Goal: Task Accomplishment & Management: Use online tool/utility

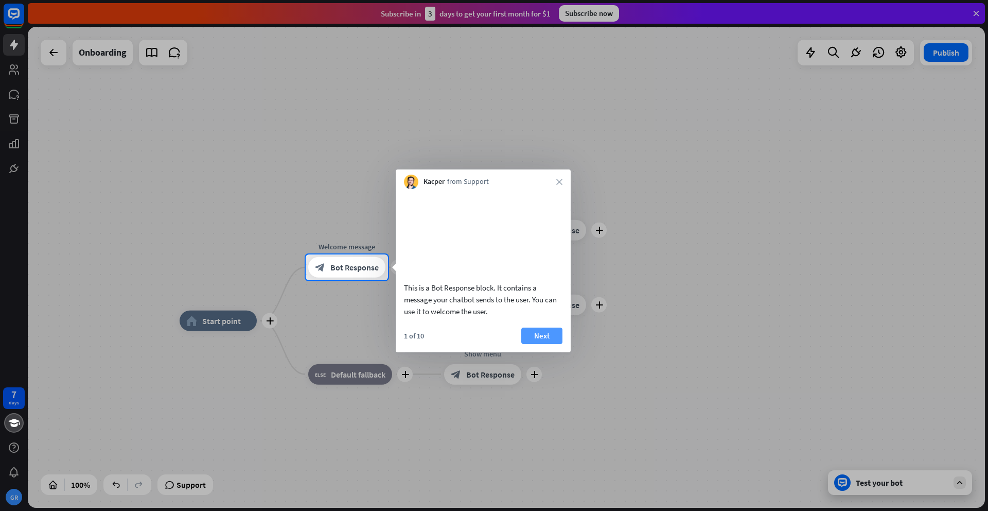
click at [535, 344] on button "Next" at bounding box center [541, 335] width 41 height 16
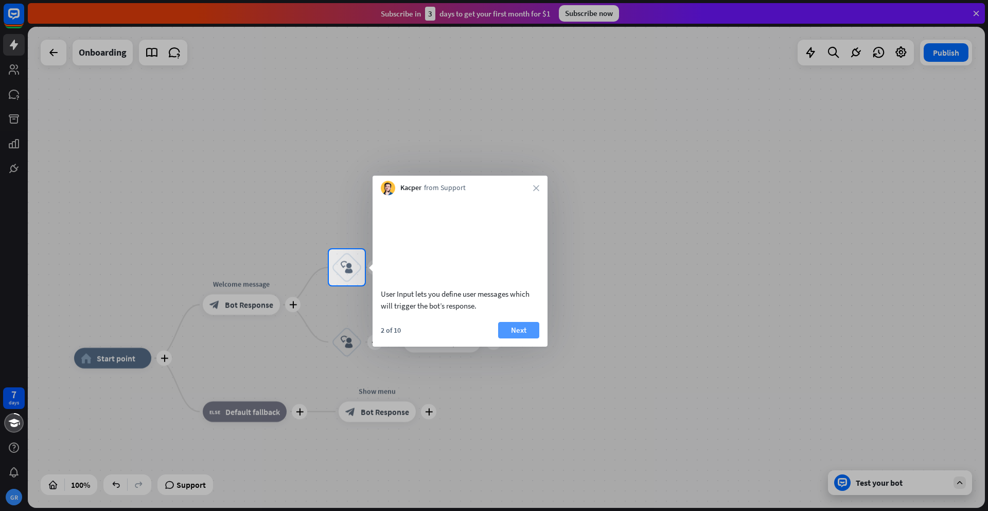
click at [535, 338] on button "Next" at bounding box center [518, 330] width 41 height 16
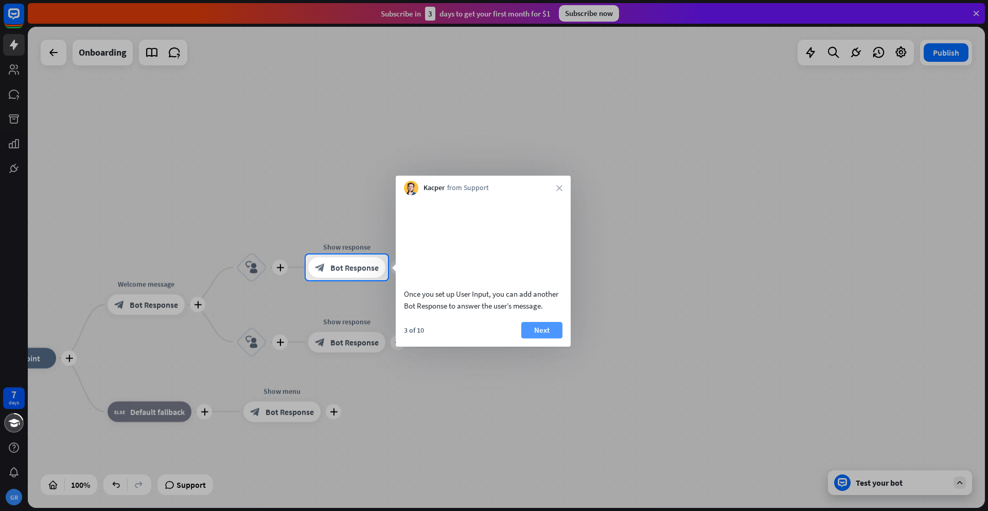
click at [535, 338] on button "Next" at bounding box center [541, 330] width 41 height 16
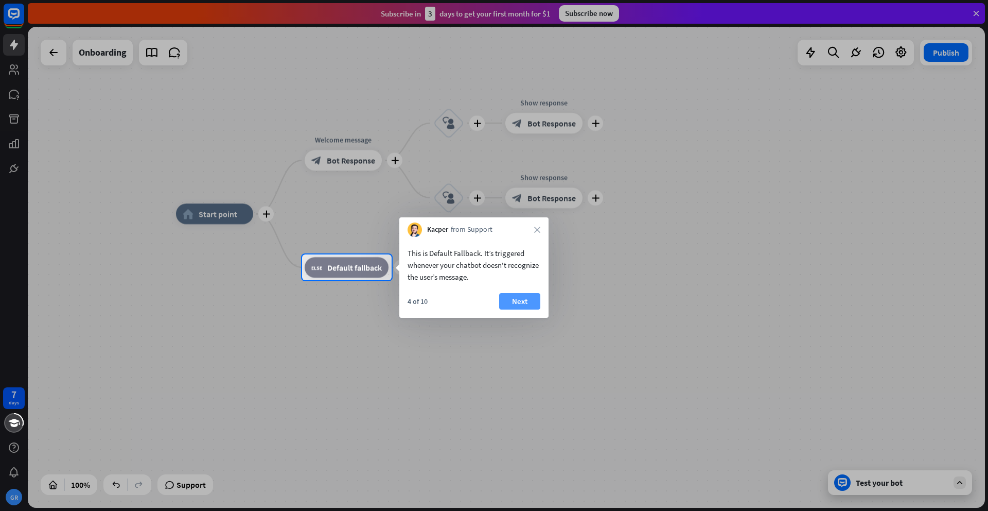
click at [519, 300] on button "Next" at bounding box center [519, 301] width 41 height 16
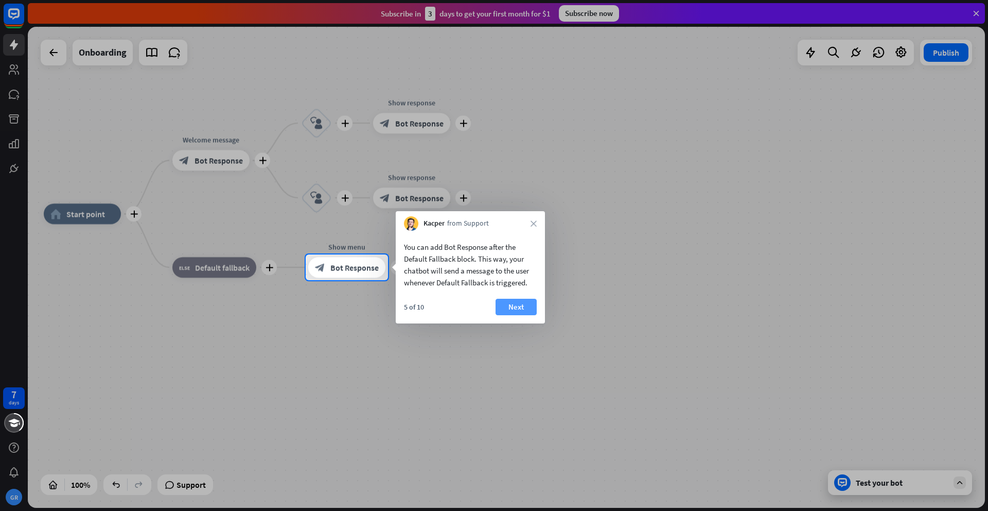
click at [520, 303] on button "Next" at bounding box center [516, 307] width 41 height 16
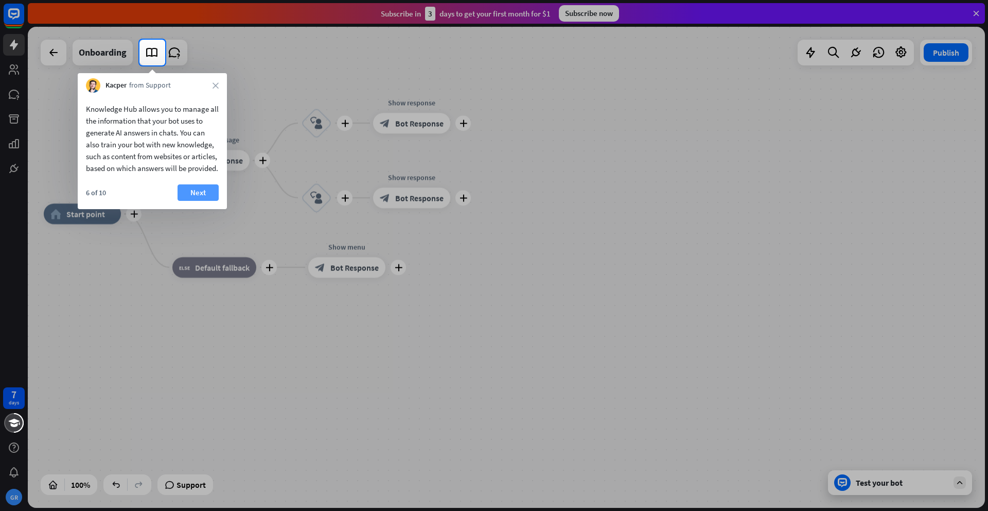
click at [205, 197] on button "Next" at bounding box center [198, 192] width 41 height 16
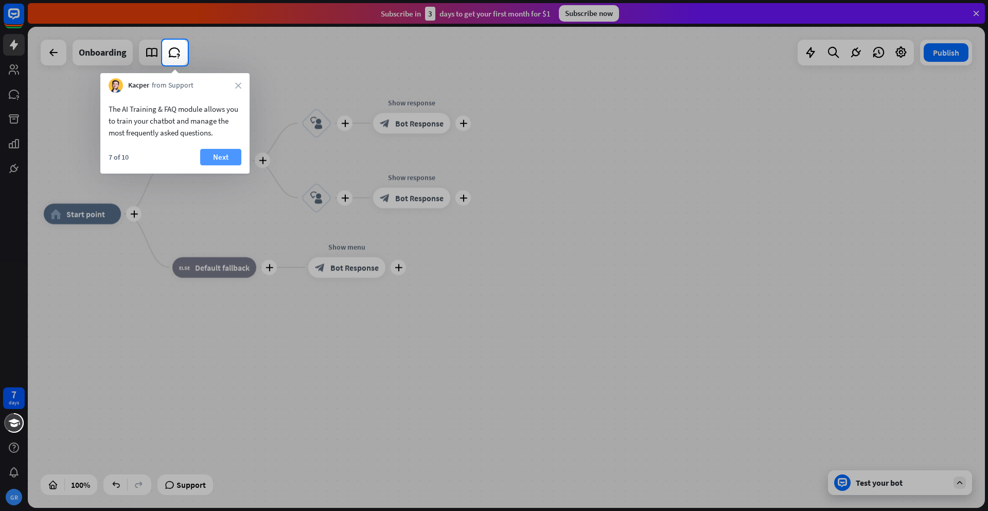
click at [229, 153] on button "Next" at bounding box center [220, 157] width 41 height 16
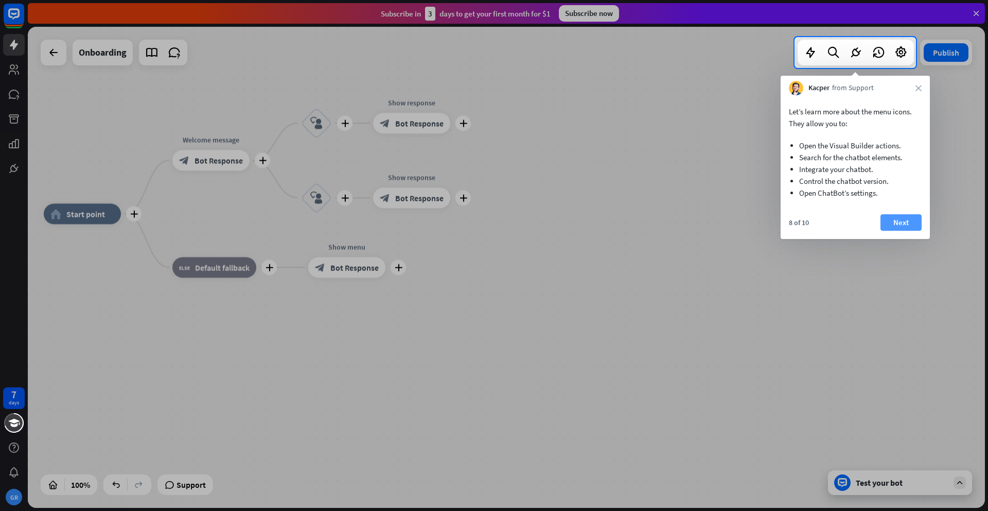
click at [909, 226] on button "Next" at bounding box center [901, 222] width 41 height 16
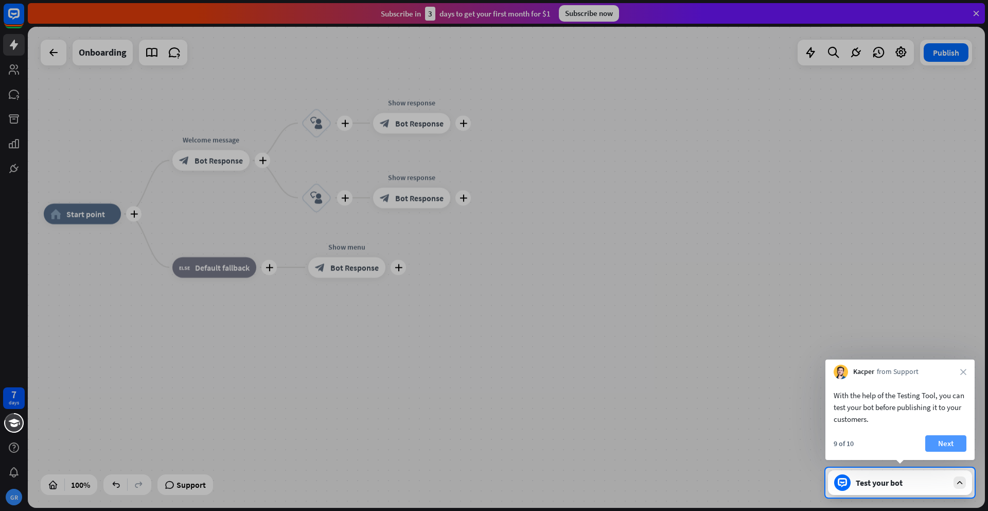
click at [939, 437] on button "Next" at bounding box center [945, 443] width 41 height 16
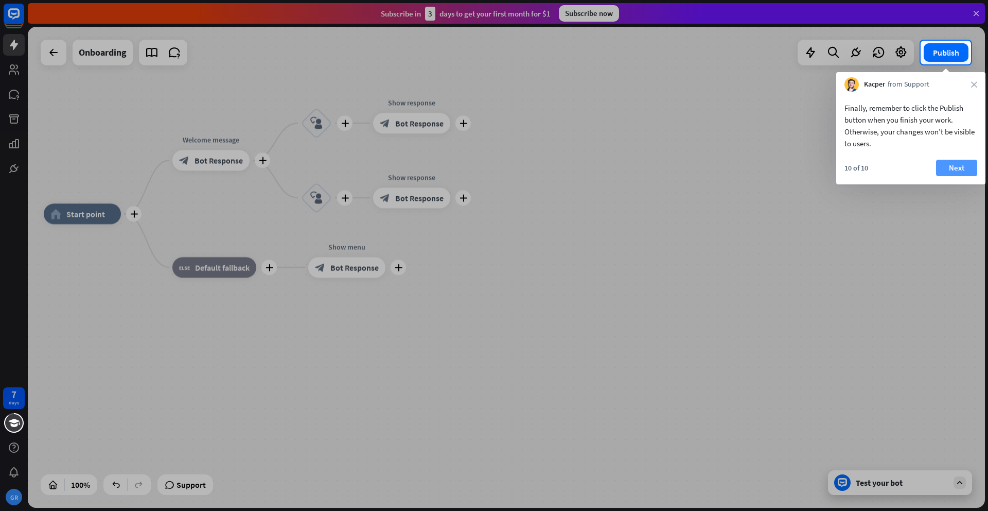
click at [968, 174] on button "Next" at bounding box center [956, 168] width 41 height 16
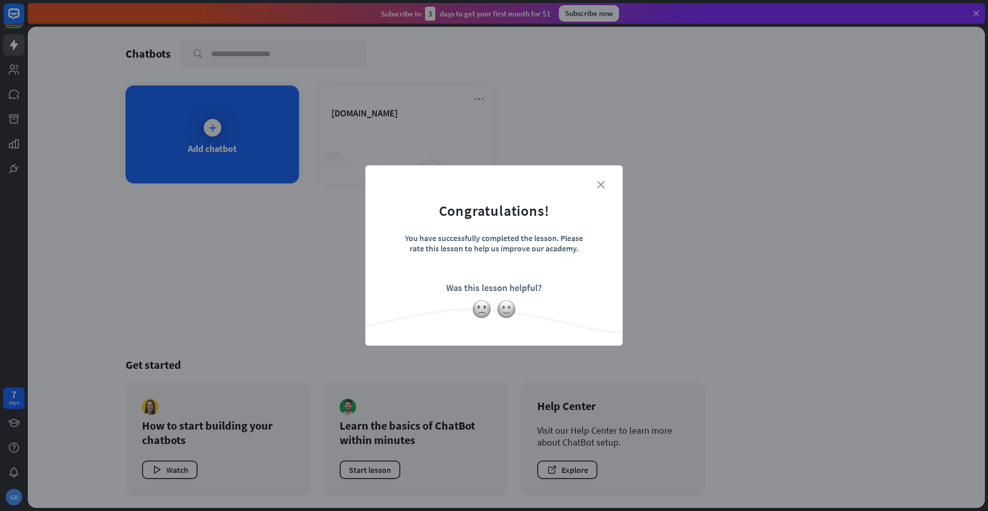
click at [602, 181] on icon "close" at bounding box center [601, 185] width 8 height 8
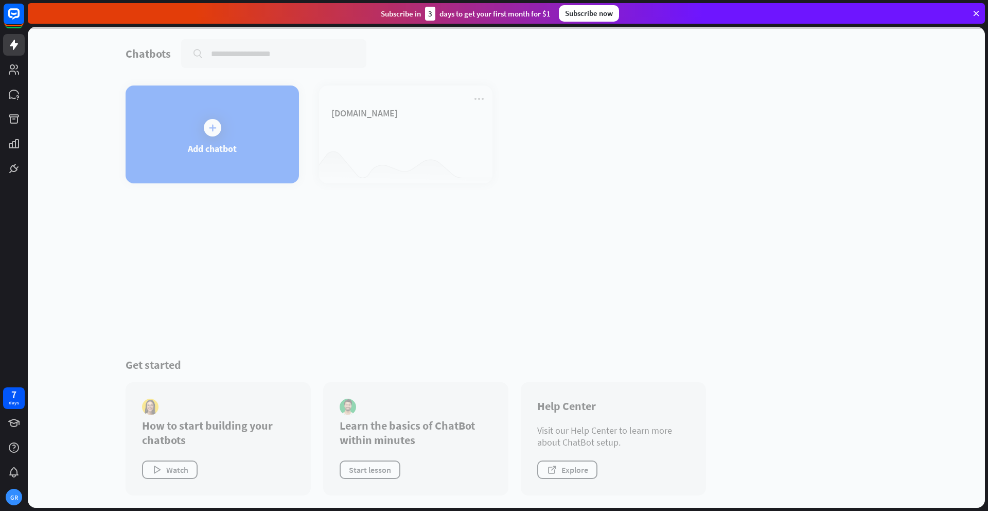
click at [400, 131] on div at bounding box center [506, 267] width 957 height 481
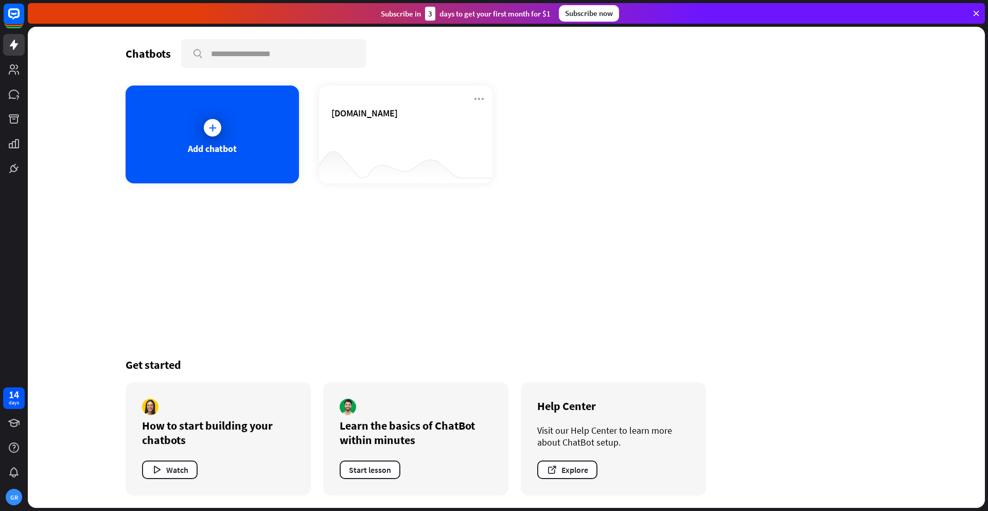
click at [400, 131] on div "[DOMAIN_NAME]" at bounding box center [405, 125] width 149 height 36
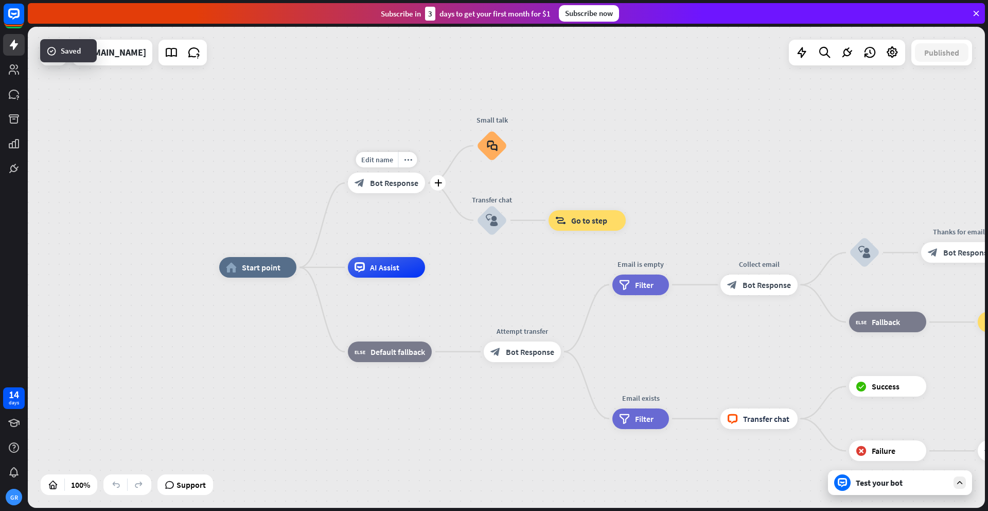
click at [391, 192] on div "block_bot_response Bot Response" at bounding box center [386, 182] width 77 height 21
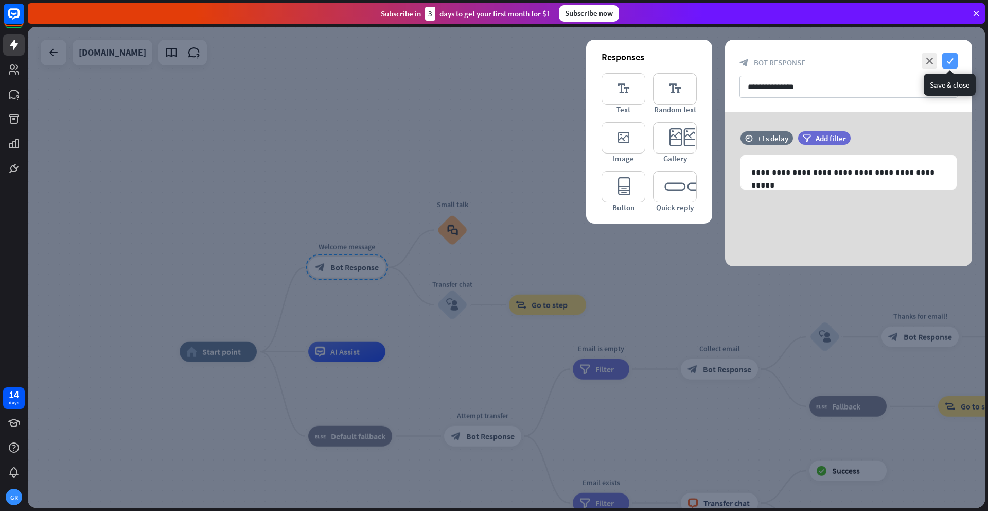
click at [954, 61] on icon "check" at bounding box center [949, 60] width 15 height 15
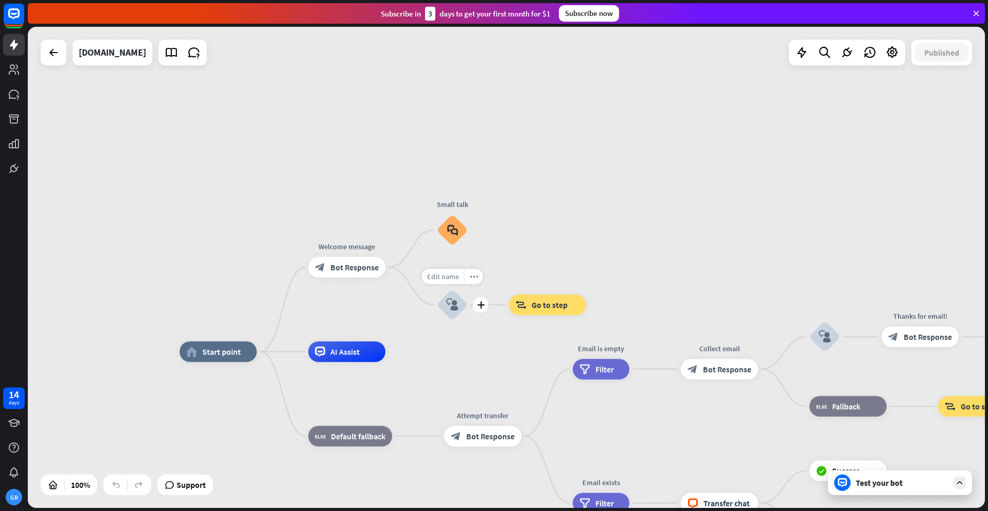
click at [453, 280] on span "Edit name" at bounding box center [443, 276] width 32 height 9
click at [451, 203] on span "Edit name" at bounding box center [443, 201] width 32 height 9
click at [348, 328] on span "Edit name" at bounding box center [338, 328] width 32 height 9
click at [341, 351] on span "AI Assist" at bounding box center [344, 351] width 29 height 10
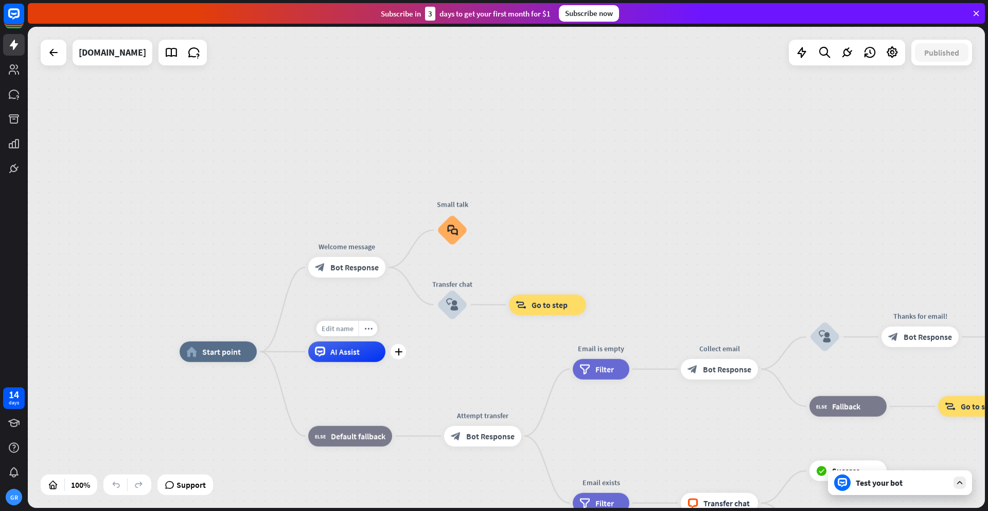
click at [332, 329] on span "Edit name" at bounding box center [338, 328] width 32 height 9
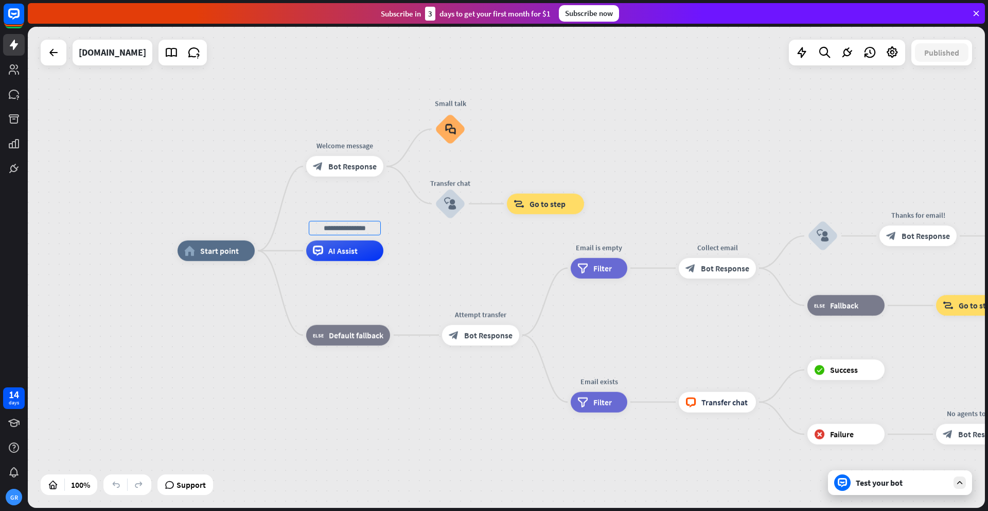
click at [851, 495] on div "home_2 Start point Welcome message block_bot_response Bot Response Small talk b…" at bounding box center [656, 491] width 957 height 481
click at [959, 487] on div at bounding box center [960, 482] width 12 height 12
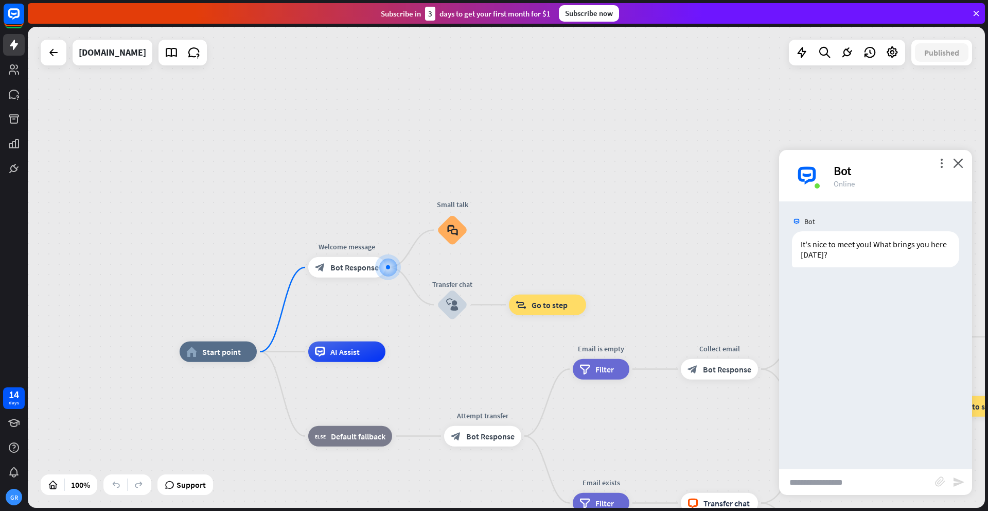
click at [838, 474] on input "text" at bounding box center [857, 482] width 156 height 26
click at [961, 164] on icon "close" at bounding box center [958, 163] width 10 height 10
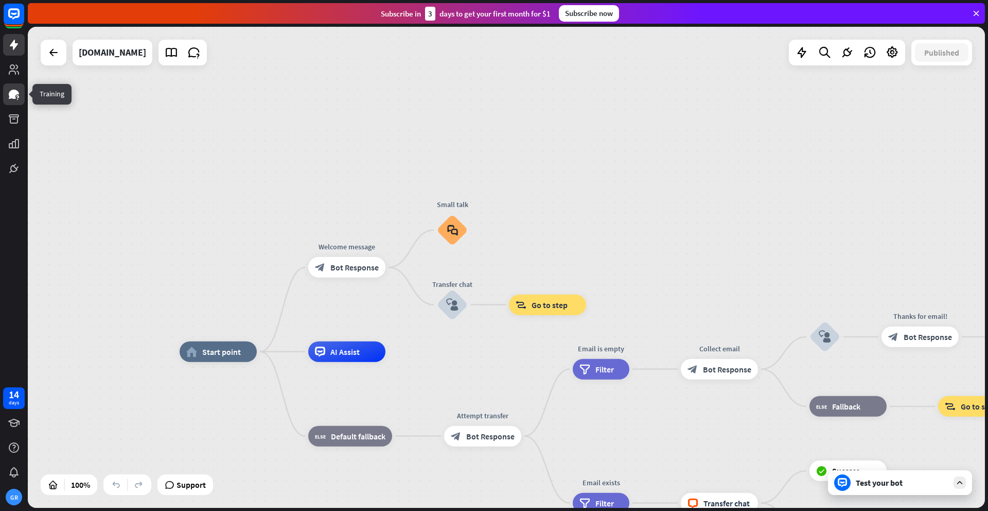
click at [11, 92] on icon at bounding box center [14, 94] width 10 height 9
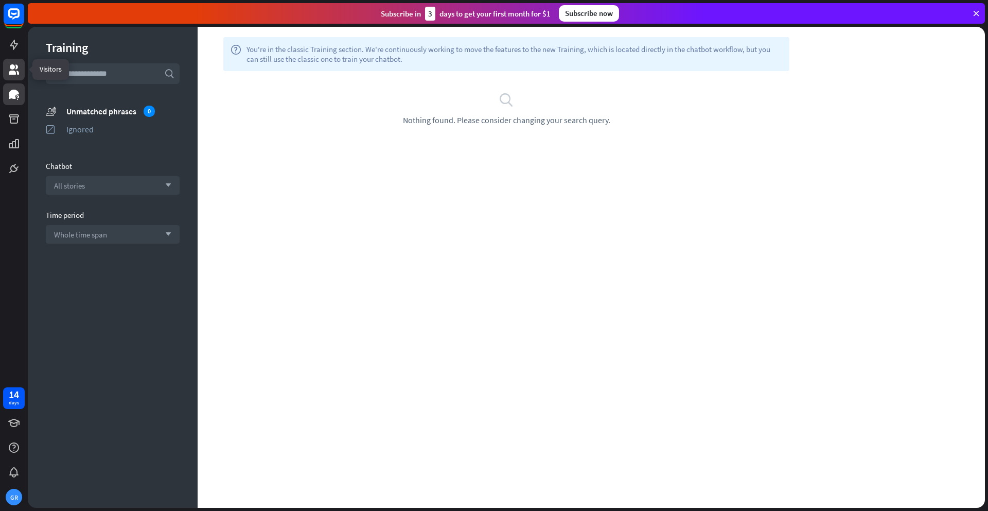
click at [18, 72] on icon at bounding box center [14, 69] width 10 height 10
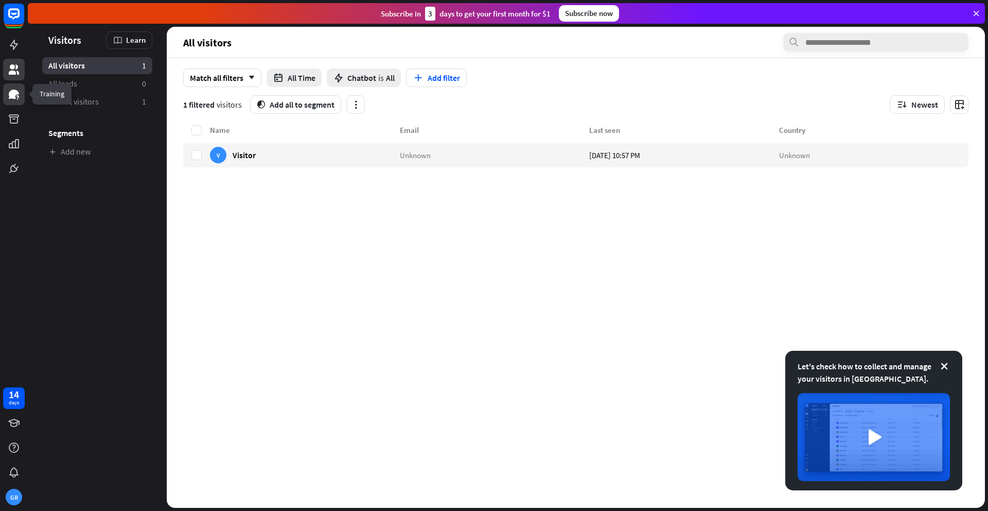
click at [23, 95] on link at bounding box center [14, 94] width 22 height 22
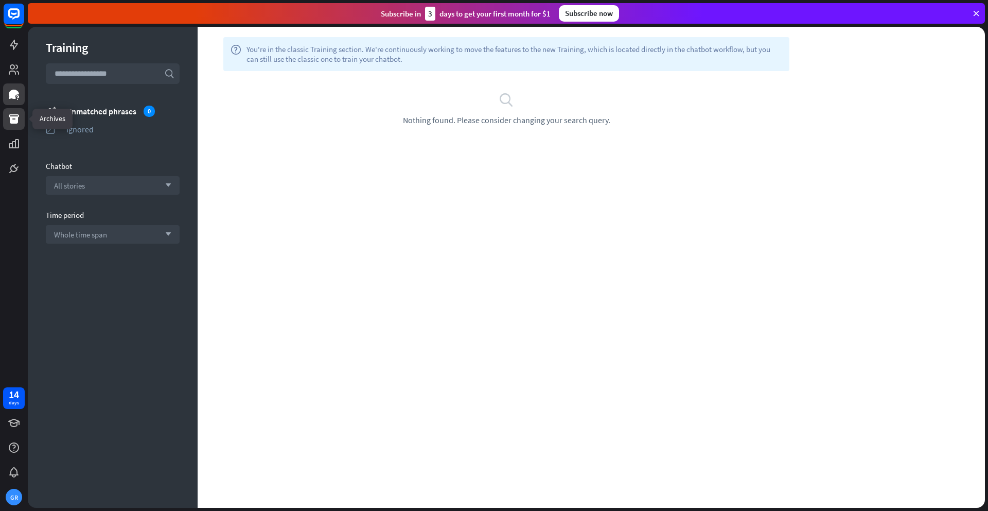
click at [18, 115] on icon at bounding box center [14, 118] width 10 height 9
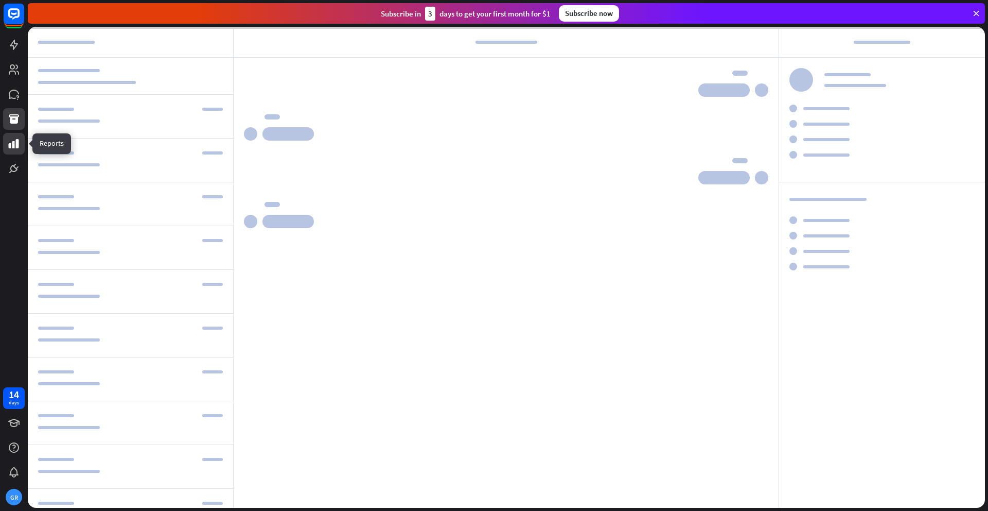
click at [18, 136] on link at bounding box center [14, 144] width 22 height 22
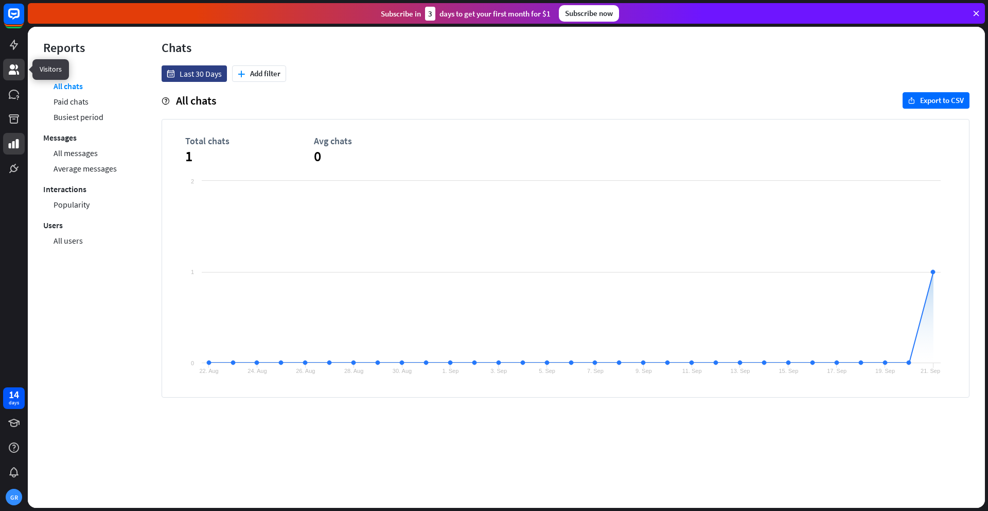
click at [15, 71] on icon at bounding box center [14, 69] width 12 height 12
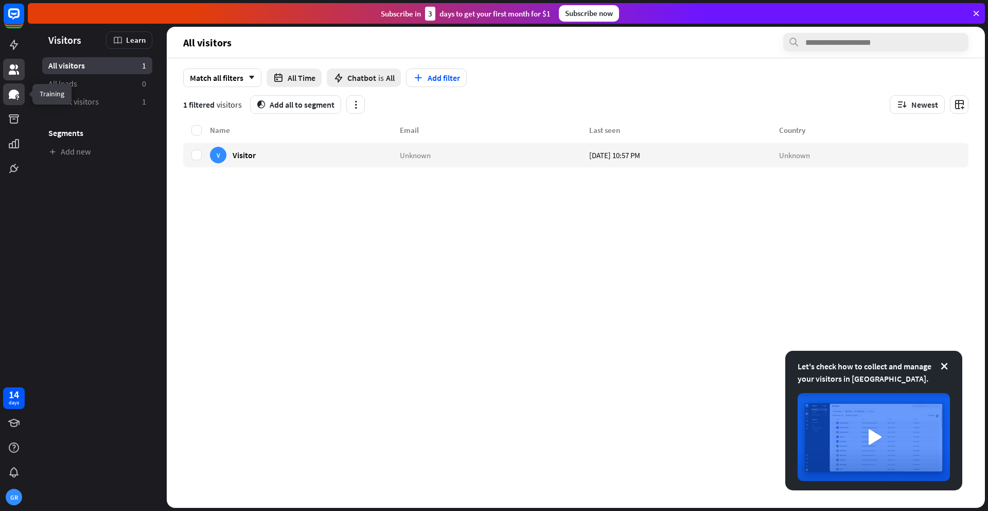
click at [16, 98] on icon at bounding box center [14, 94] width 12 height 12
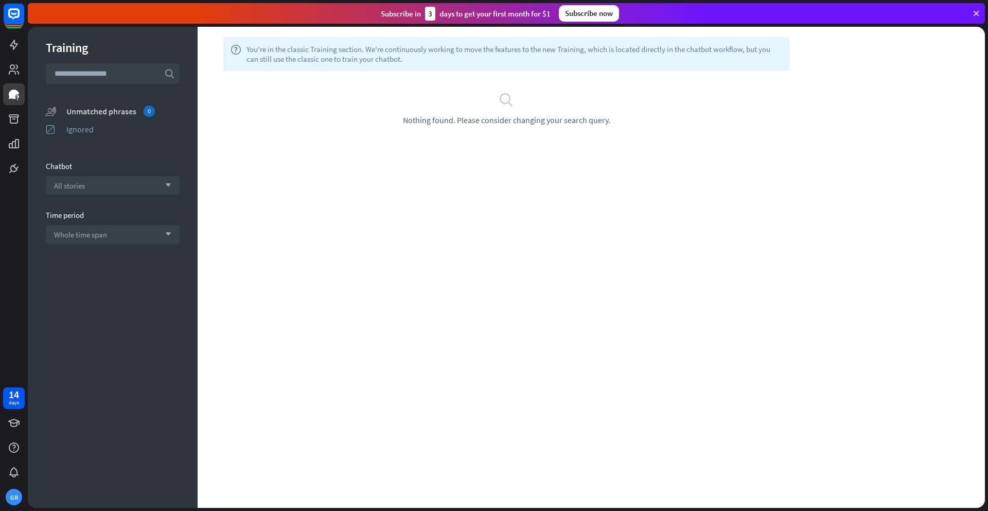
click at [137, 107] on div "Unmatched phrases 0" at bounding box center [122, 111] width 113 height 11
click at [148, 181] on div "All stories arrow_down" at bounding box center [113, 185] width 134 height 19
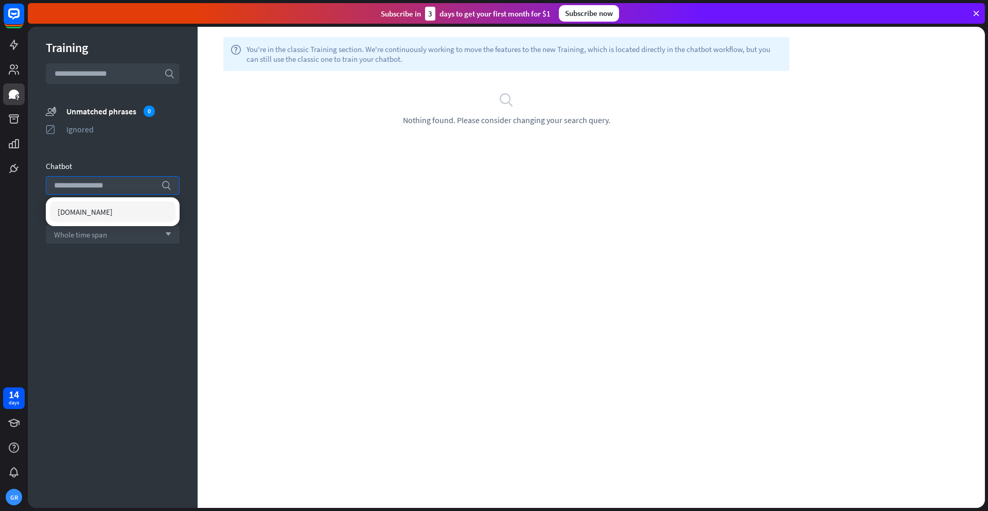
click at [131, 206] on div "[DOMAIN_NAME]" at bounding box center [113, 211] width 126 height 21
click at [150, 186] on input "search" at bounding box center [105, 186] width 102 height 18
click at [125, 150] on div "Training search unmatched_phrases Unmatched phrases 0 ignored Ignored Chatbot s…" at bounding box center [113, 267] width 170 height 481
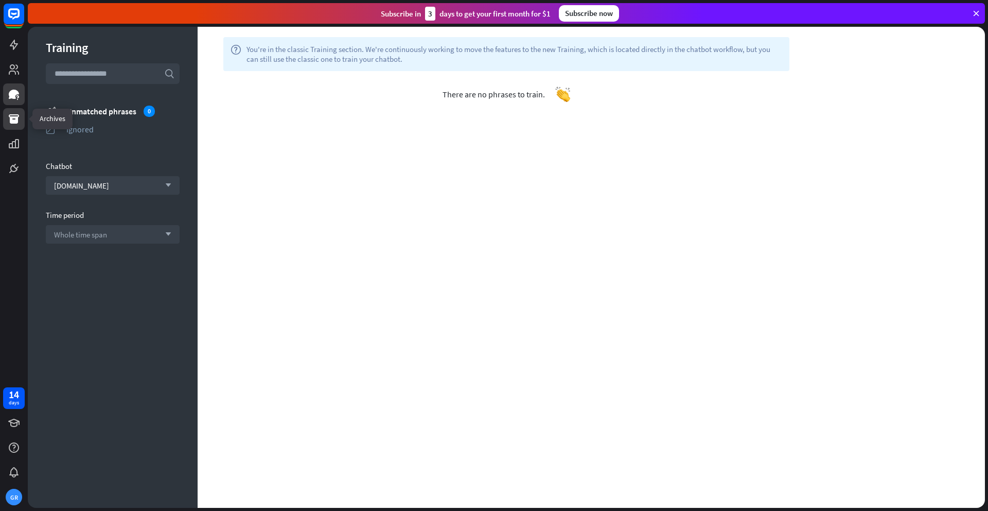
click at [14, 115] on icon at bounding box center [14, 119] width 12 height 12
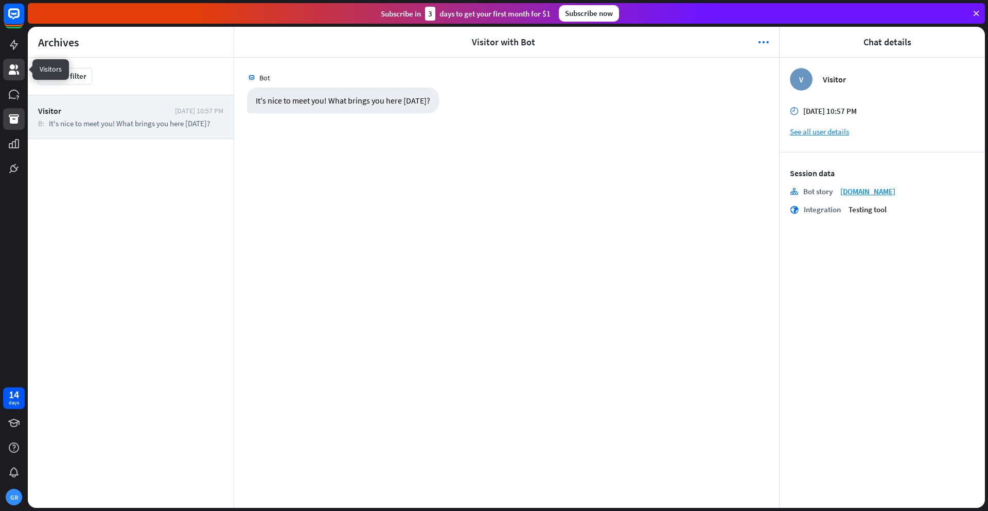
click at [13, 68] on icon at bounding box center [14, 69] width 10 height 10
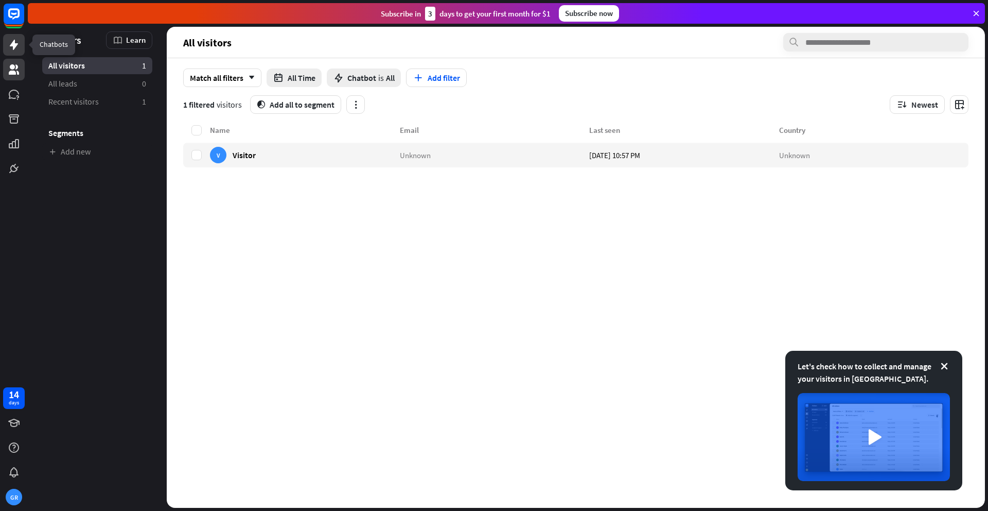
click at [11, 50] on icon at bounding box center [14, 45] width 12 height 12
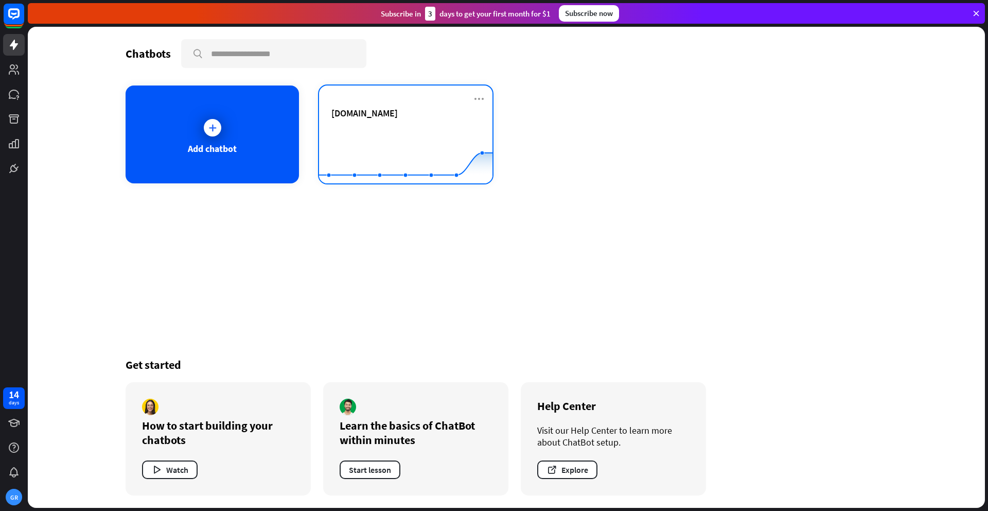
click at [366, 128] on rect at bounding box center [405, 158] width 173 height 64
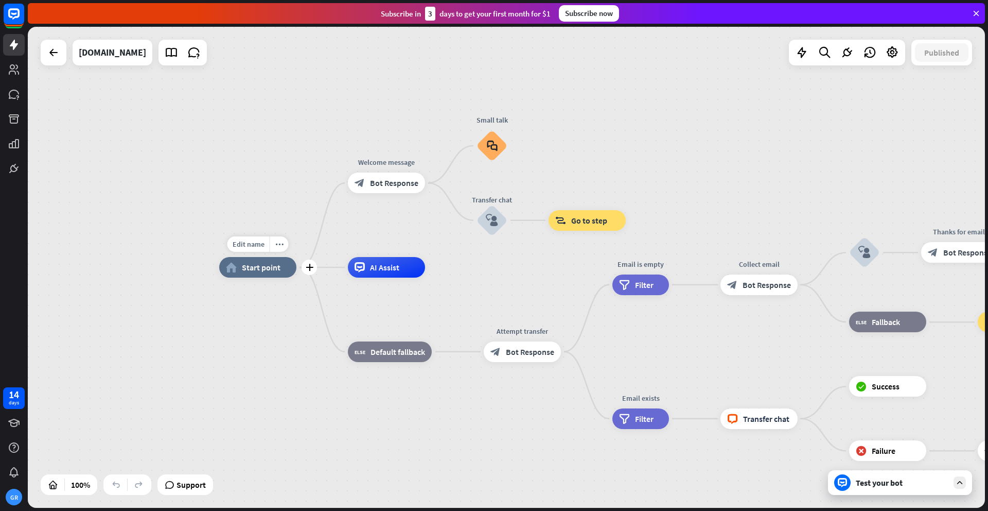
click at [272, 269] on span "Start point" at bounding box center [261, 267] width 39 height 10
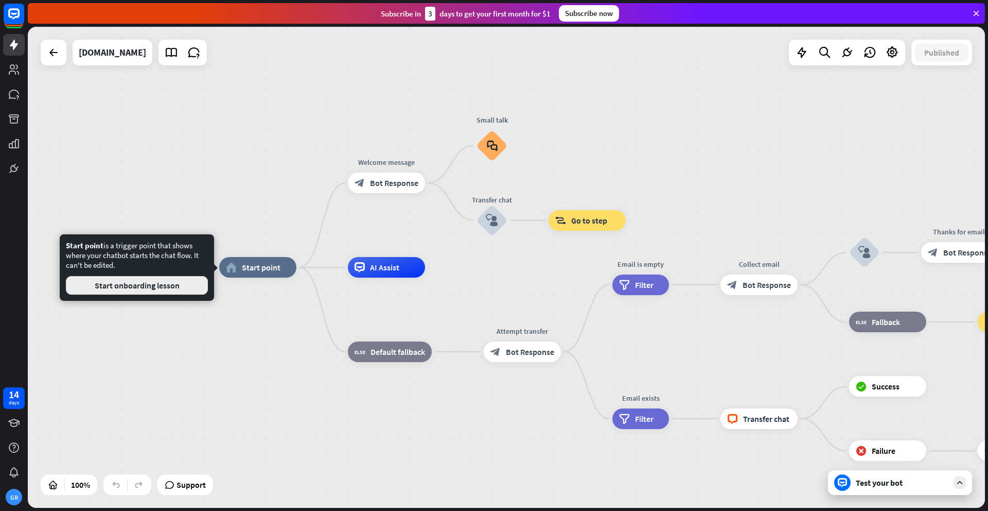
click at [183, 280] on button "Start onboarding lesson" at bounding box center [137, 285] width 142 height 19
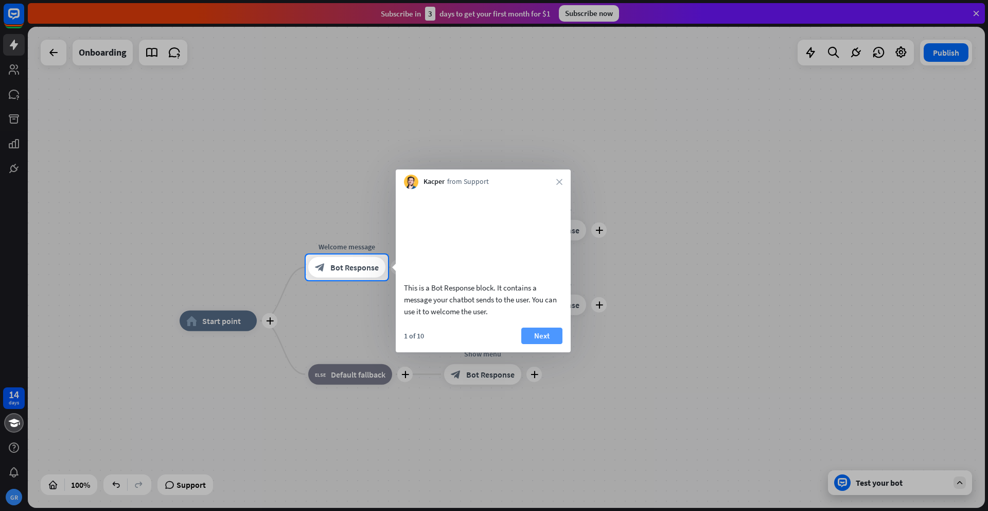
click at [544, 344] on button "Next" at bounding box center [541, 335] width 41 height 16
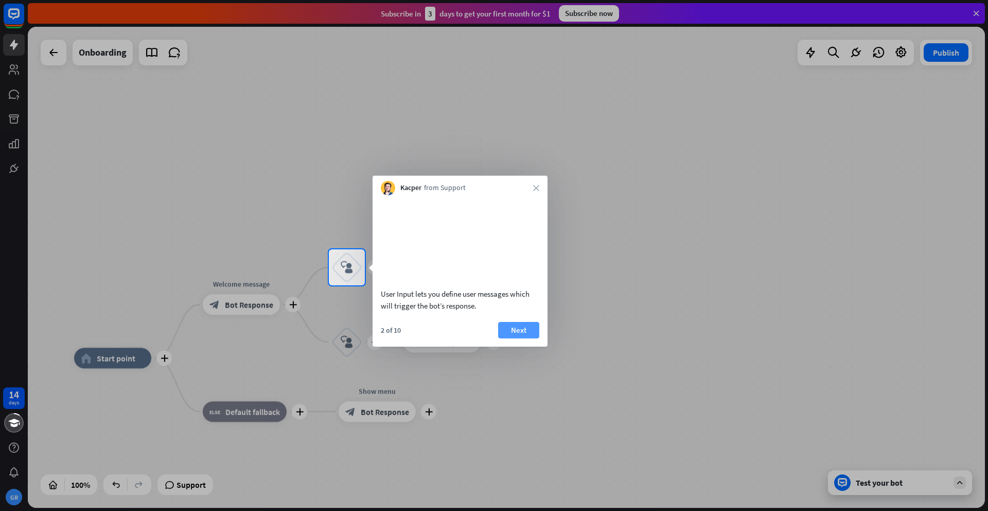
click at [510, 338] on button "Next" at bounding box center [518, 330] width 41 height 16
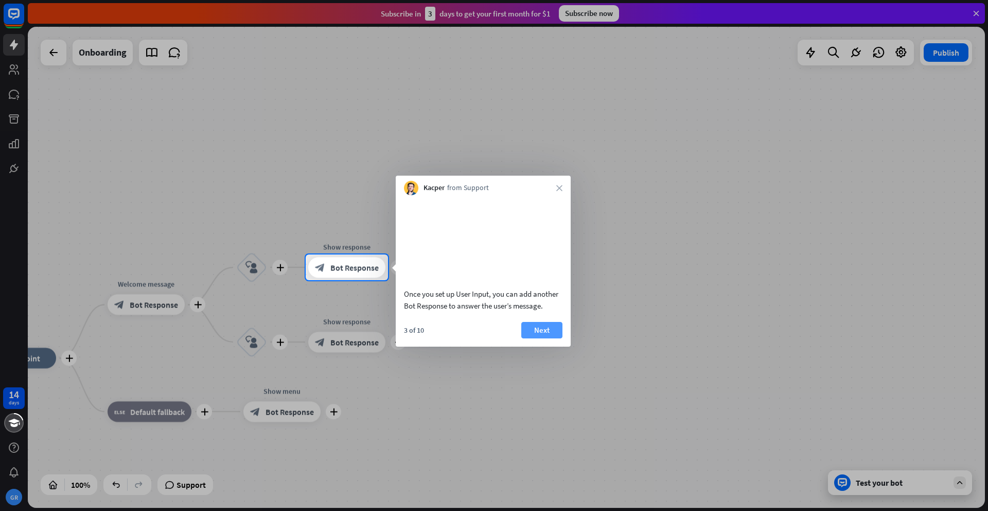
click at [540, 338] on button "Next" at bounding box center [541, 330] width 41 height 16
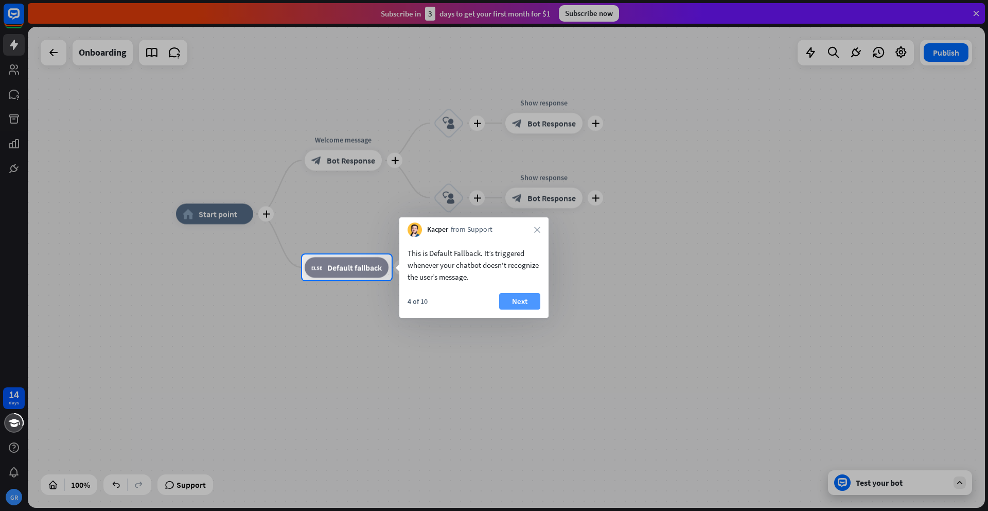
click at [518, 301] on button "Next" at bounding box center [519, 301] width 41 height 16
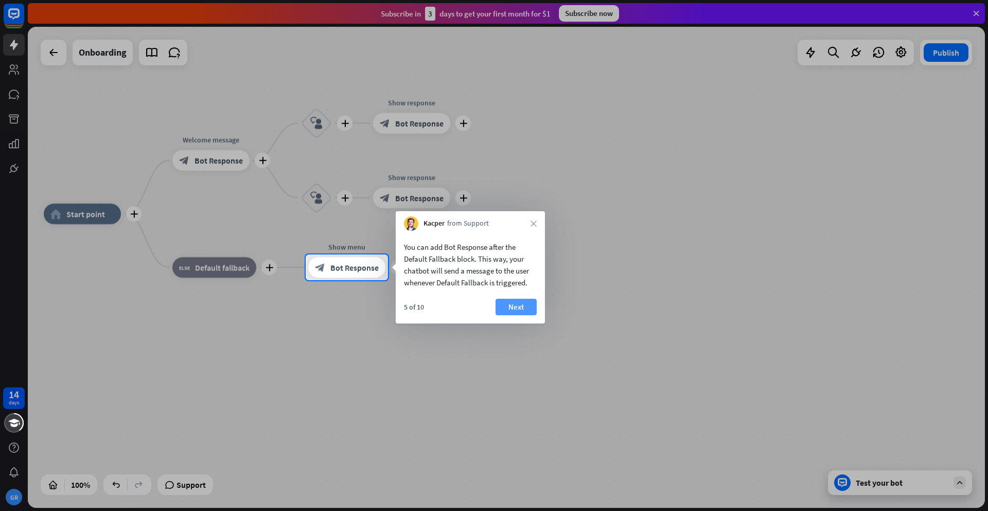
click at [520, 301] on button "Next" at bounding box center [516, 307] width 41 height 16
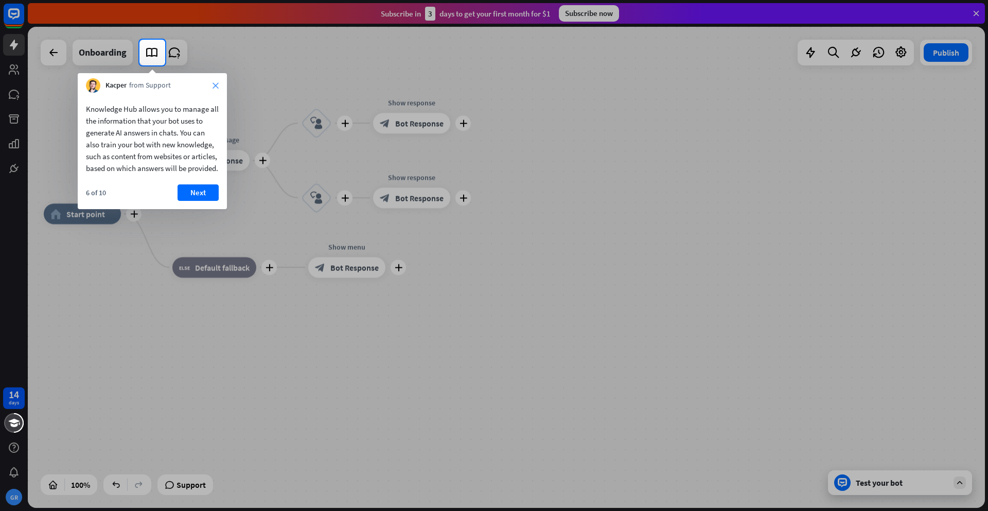
click at [214, 88] on icon "close" at bounding box center [216, 85] width 6 height 6
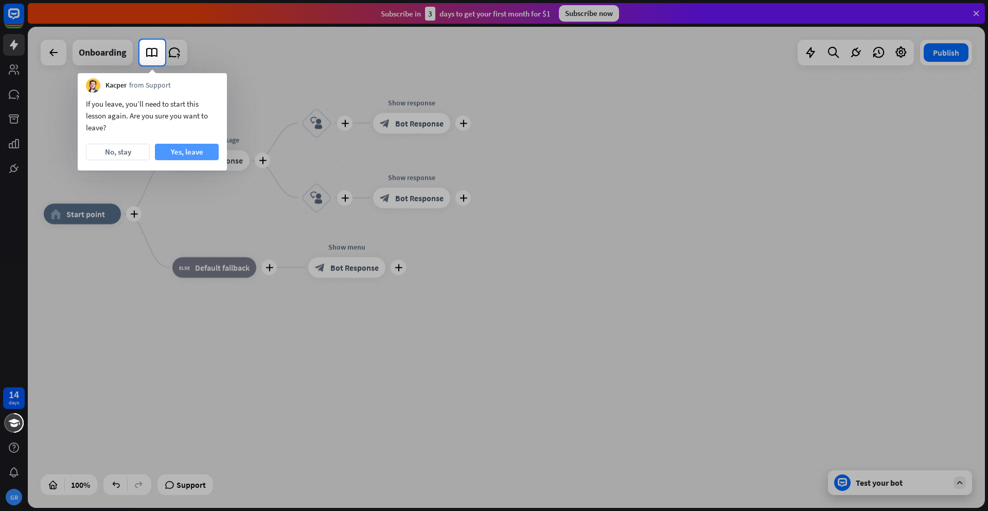
click at [187, 153] on button "Yes, leave" at bounding box center [187, 152] width 64 height 16
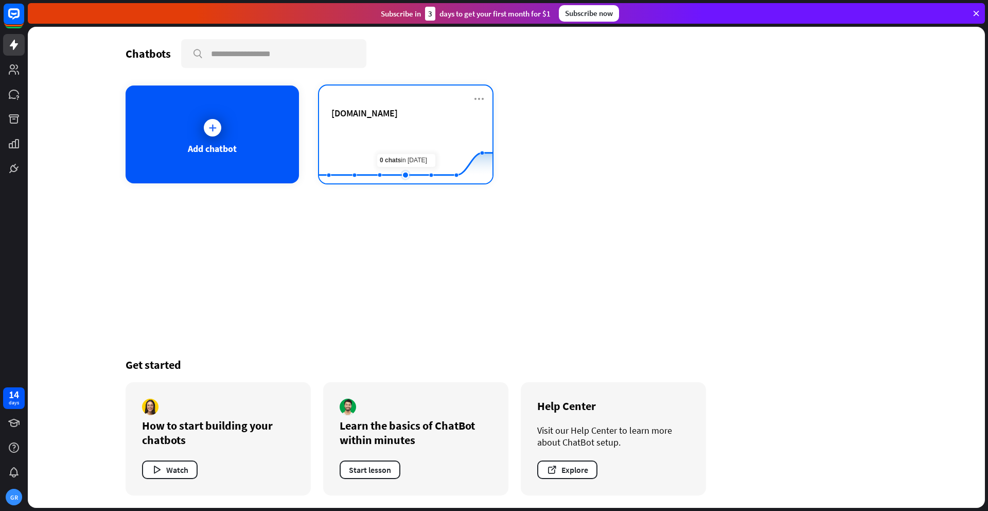
click at [394, 154] on rect at bounding box center [405, 158] width 173 height 64
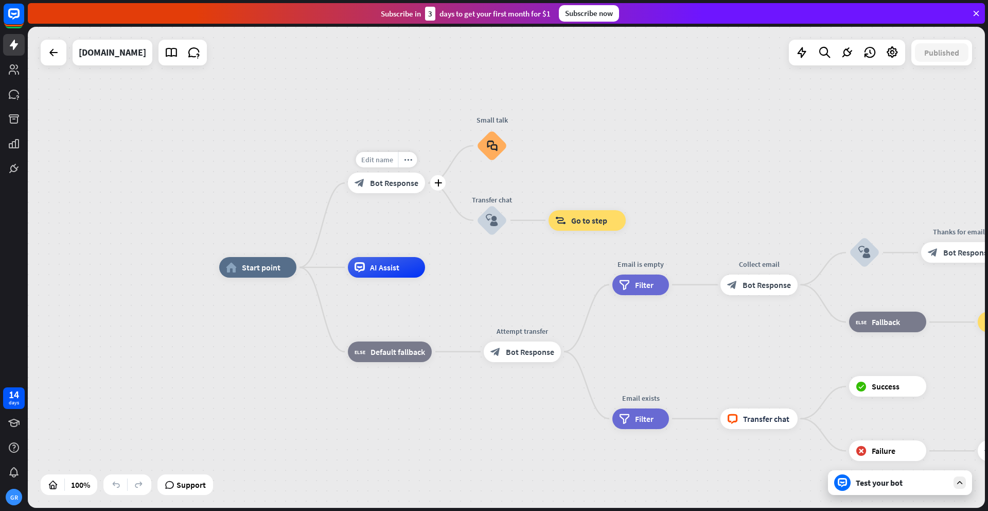
click at [390, 164] on span "Edit name" at bounding box center [377, 159] width 32 height 9
click at [425, 193] on div "**********" at bounding box center [386, 182] width 77 height 21
click at [493, 194] on span "Edit name" at bounding box center [483, 191] width 32 height 9
click at [486, 118] on span "Edit name" at bounding box center [483, 117] width 32 height 9
click at [588, 194] on span "Edit name" at bounding box center [578, 197] width 32 height 9
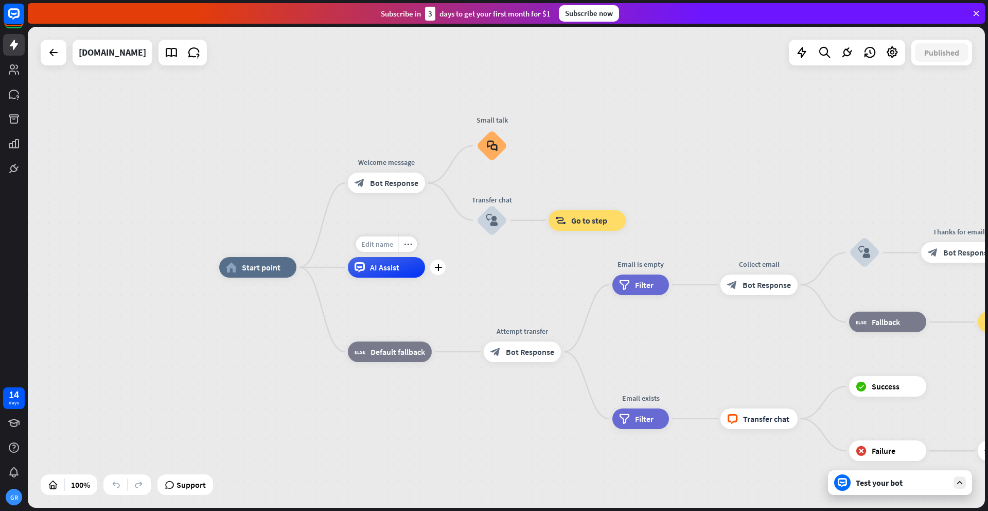
click at [375, 246] on span "Edit name" at bounding box center [377, 243] width 32 height 9
click at [376, 163] on span "Edit name" at bounding box center [377, 159] width 32 height 9
click at [372, 246] on span "Edit name" at bounding box center [377, 243] width 32 height 9
click at [481, 196] on span "Edit name" at bounding box center [483, 191] width 32 height 9
click at [380, 246] on span "Edit name" at bounding box center [377, 243] width 32 height 9
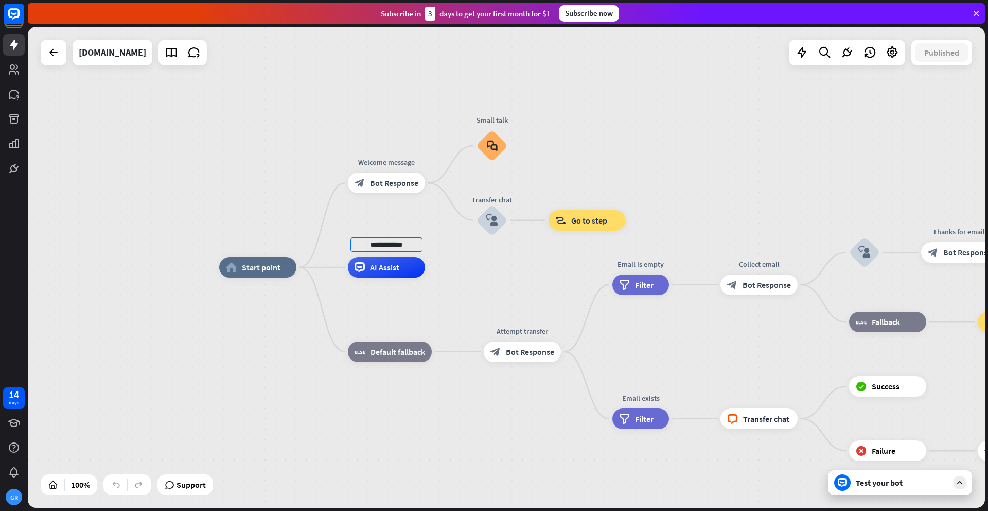
type input "**********"
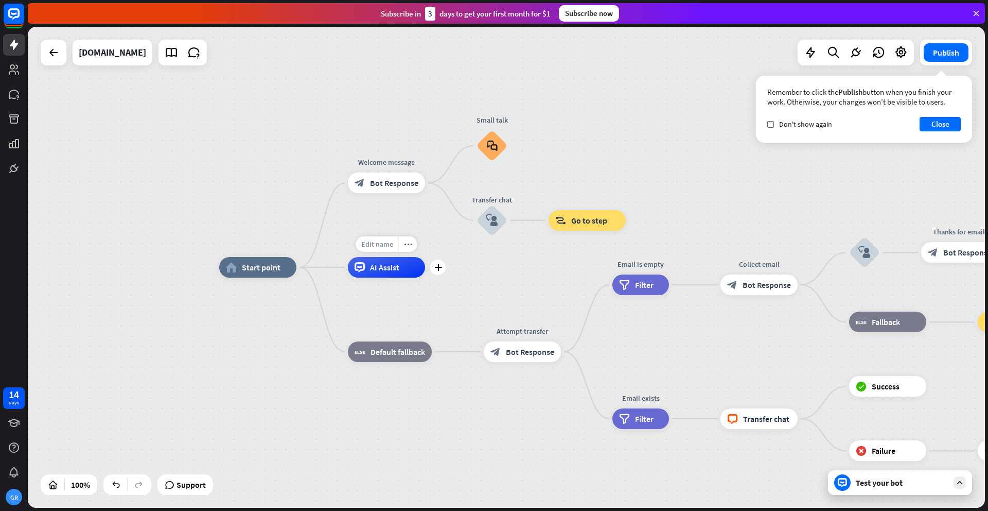
click at [385, 243] on span "Edit name" at bounding box center [377, 243] width 32 height 9
click at [393, 245] on input "**********" at bounding box center [387, 244] width 72 height 14
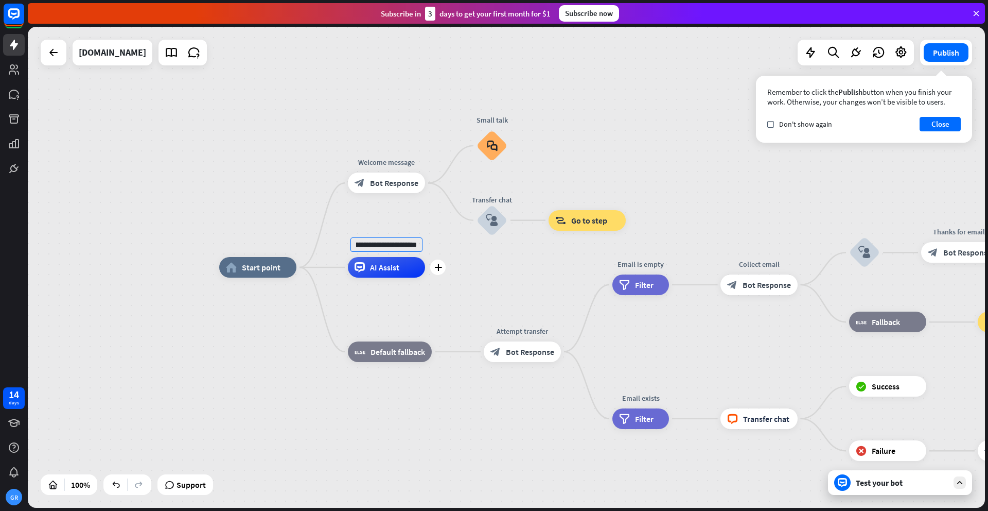
type input "**********"
click at [438, 287] on div "**********" at bounding box center [506, 267] width 957 height 481
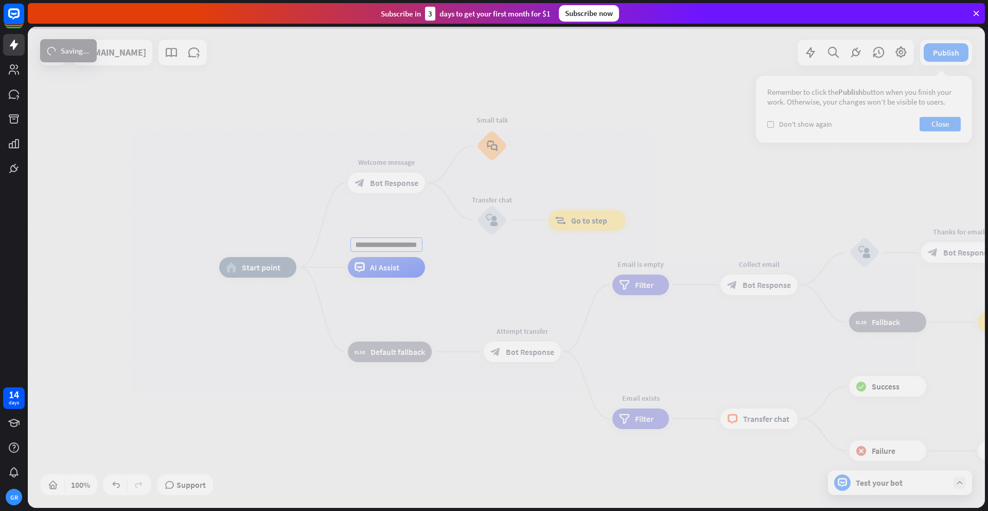
scroll to position [0, 0]
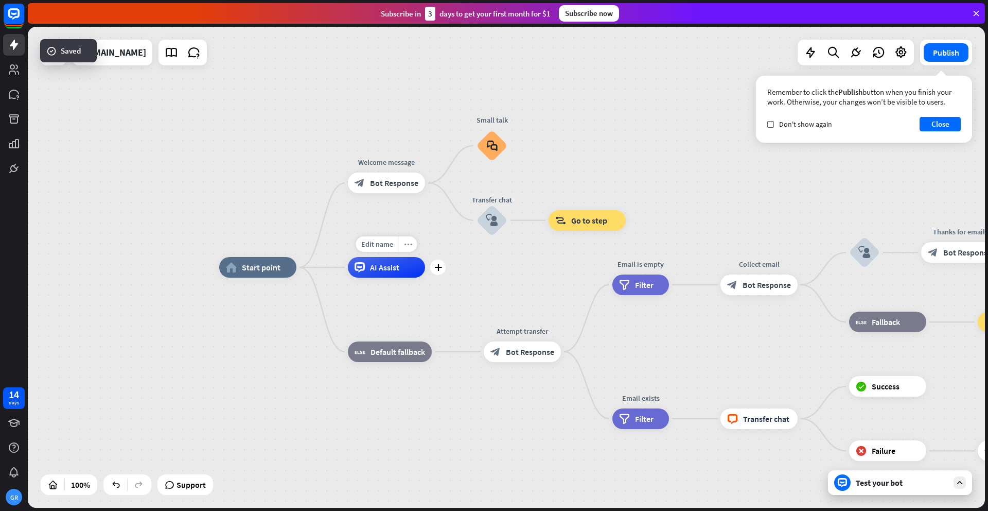
click at [405, 245] on icon "more_horiz" at bounding box center [408, 244] width 8 height 8
click at [876, 491] on div "Test your bot" at bounding box center [900, 482] width 144 height 25
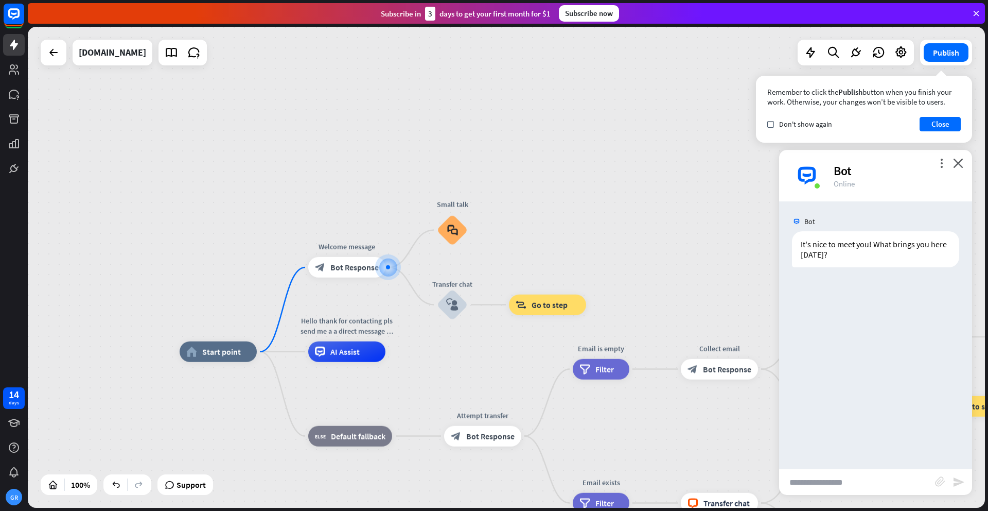
click at [831, 477] on input "text" at bounding box center [857, 482] width 156 height 26
type input "*****"
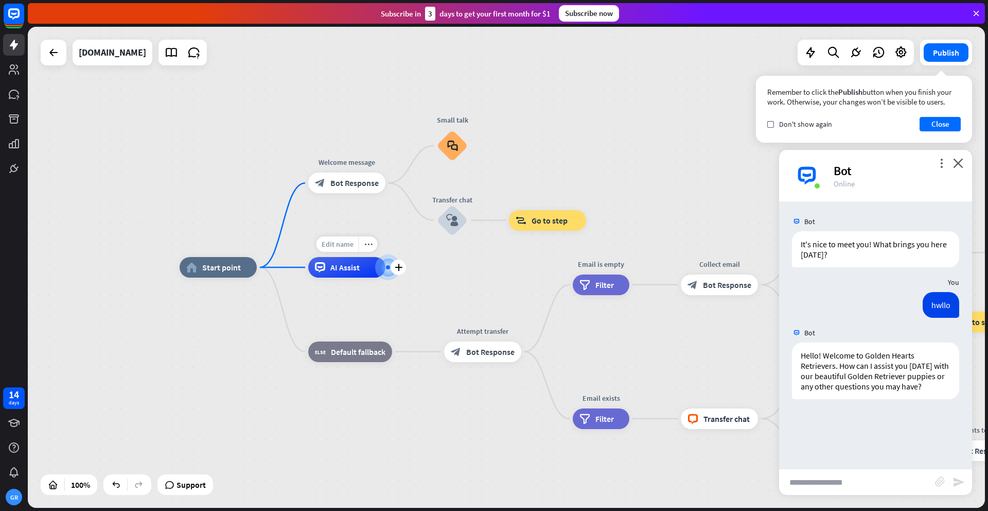
click at [351, 244] on span "Edit name" at bounding box center [338, 243] width 32 height 9
click at [387, 272] on div at bounding box center [388, 267] width 10 height 10
click at [387, 273] on div at bounding box center [388, 267] width 11 height 11
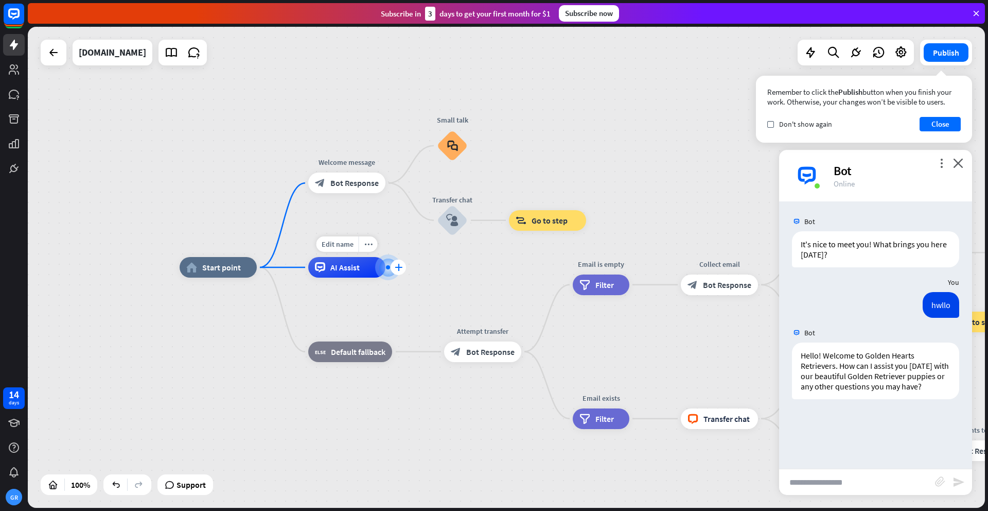
click at [395, 265] on icon "plus" at bounding box center [399, 267] width 8 height 7
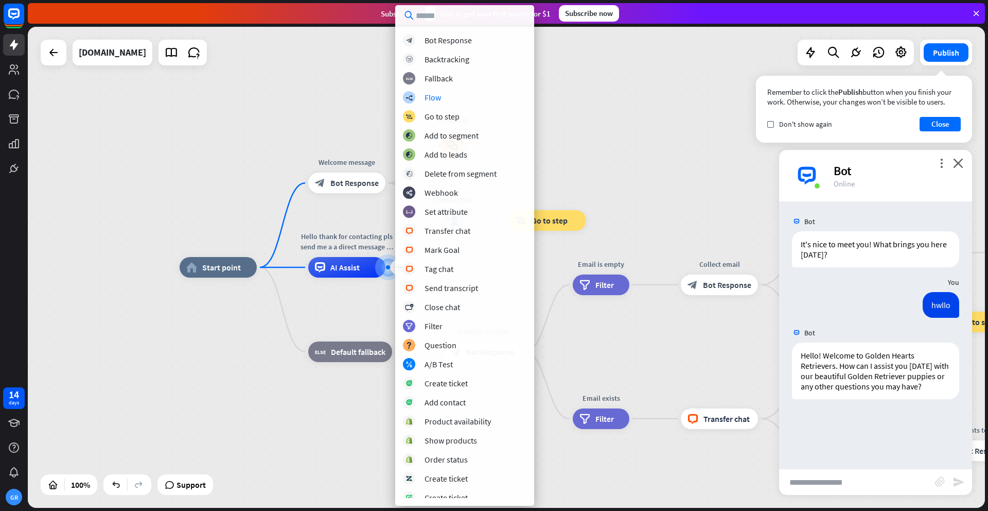
click at [558, 106] on div "home_2 Start point Welcome message block_bot_response Bot Response Small talk b…" at bounding box center [506, 267] width 957 height 481
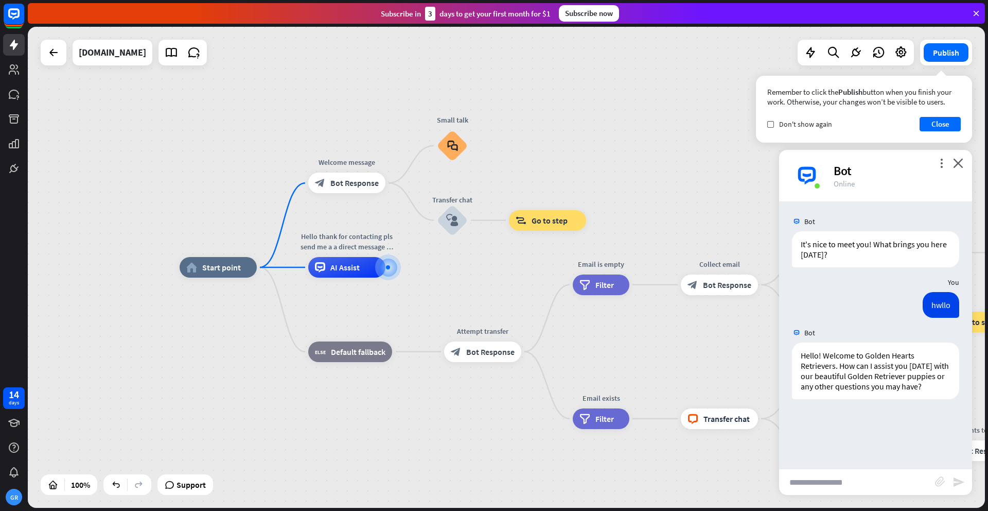
click at [794, 484] on input "text" at bounding box center [857, 482] width 156 height 26
type input "**********"
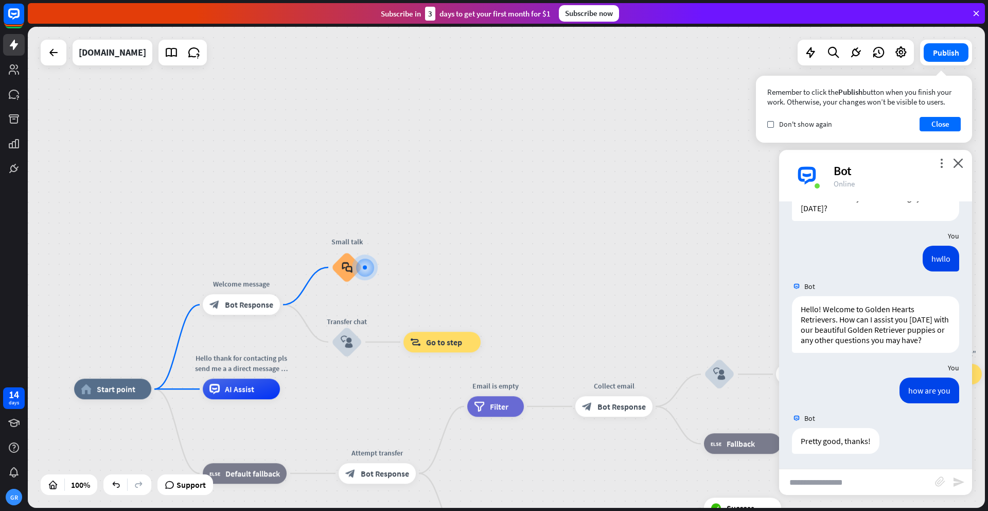
scroll to position [47, 0]
click at [266, 369] on div "more_horiz" at bounding box center [262, 365] width 19 height 15
click at [239, 360] on div "Hello thank for contacting pls send me a a direct message to this number [PHONE…" at bounding box center [241, 363] width 93 height 21
click at [229, 362] on span "Edit name" at bounding box center [232, 365] width 32 height 9
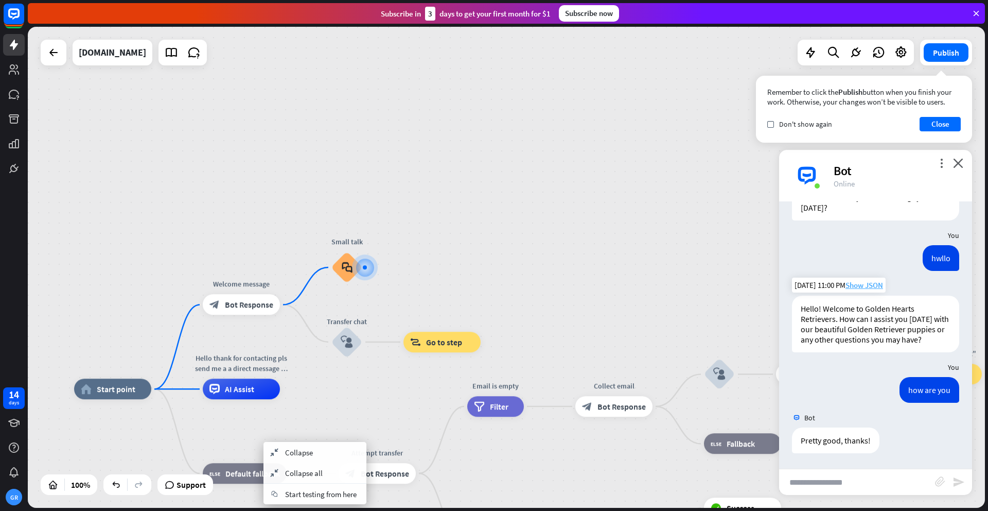
click at [850, 286] on span "Show JSON" at bounding box center [865, 285] width 38 height 10
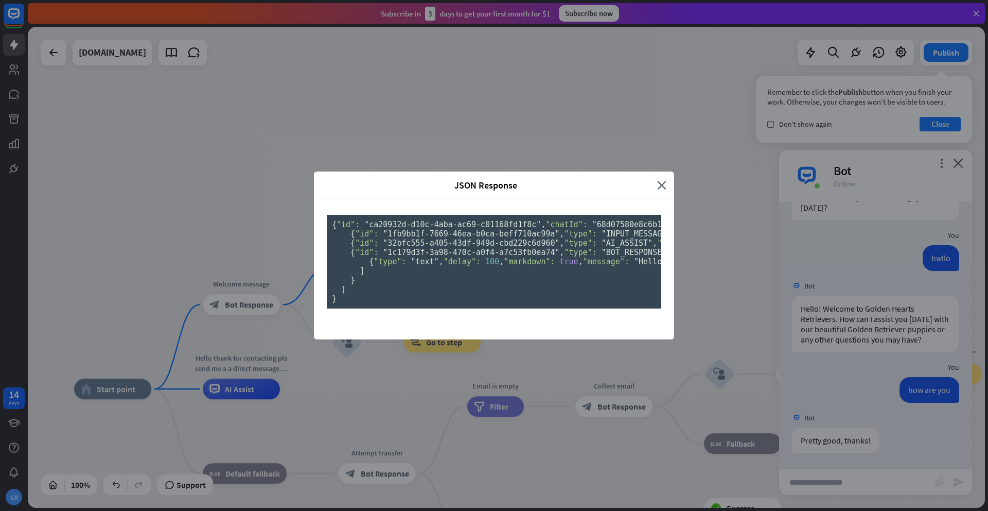
click at [634, 266] on span ""Hello! Welcome to Golden Hearts Retrievers. How can I assist you [DATE] with o…" at bounding box center [992, 261] width 716 height 9
click at [583, 300] on pre "{ "id": "ca20932d-d10c-4aba-ac69-c01168fd1f8c" , "chatId": "68d07580e8c6b100073…" at bounding box center [494, 262] width 335 height 94
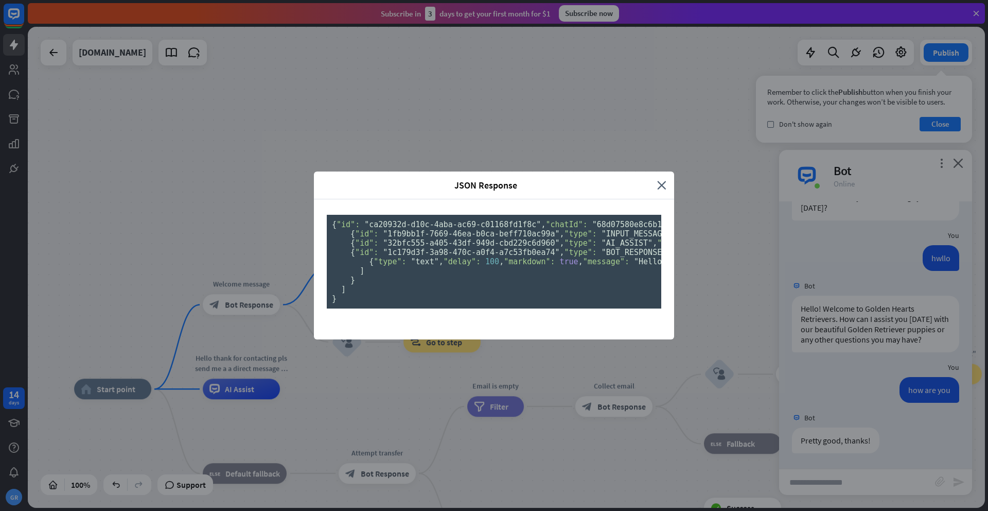
click at [656, 179] on div "JSON Response" at bounding box center [490, 185] width 336 height 12
click at [659, 179] on icon "close" at bounding box center [661, 185] width 9 height 12
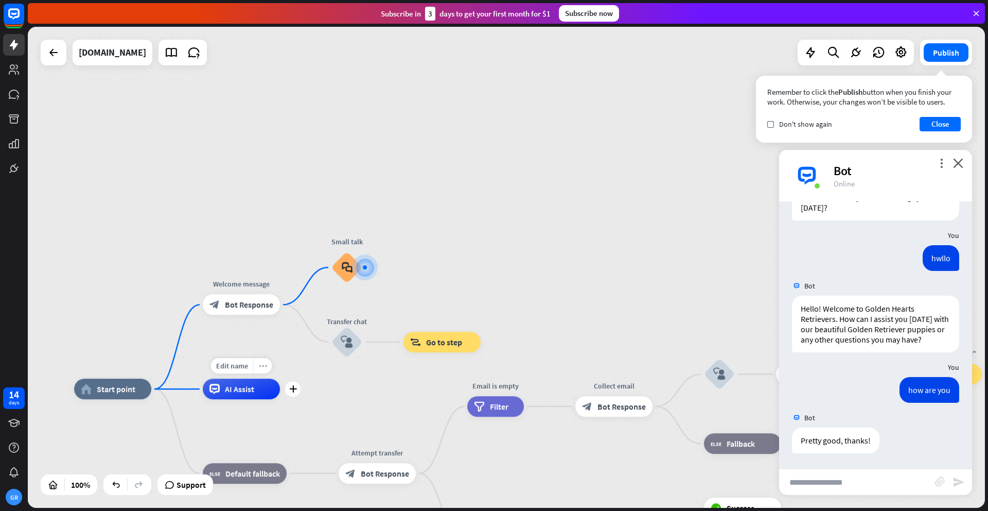
click at [263, 367] on icon "more_horiz" at bounding box center [263, 366] width 8 height 8
click at [248, 368] on div "Hello thank for contacting pls send me a a direct message to this number [PHONE…" at bounding box center [241, 363] width 93 height 21
click at [217, 368] on span "Edit name" at bounding box center [232, 365] width 32 height 9
click at [251, 362] on input "**********" at bounding box center [241, 366] width 72 height 14
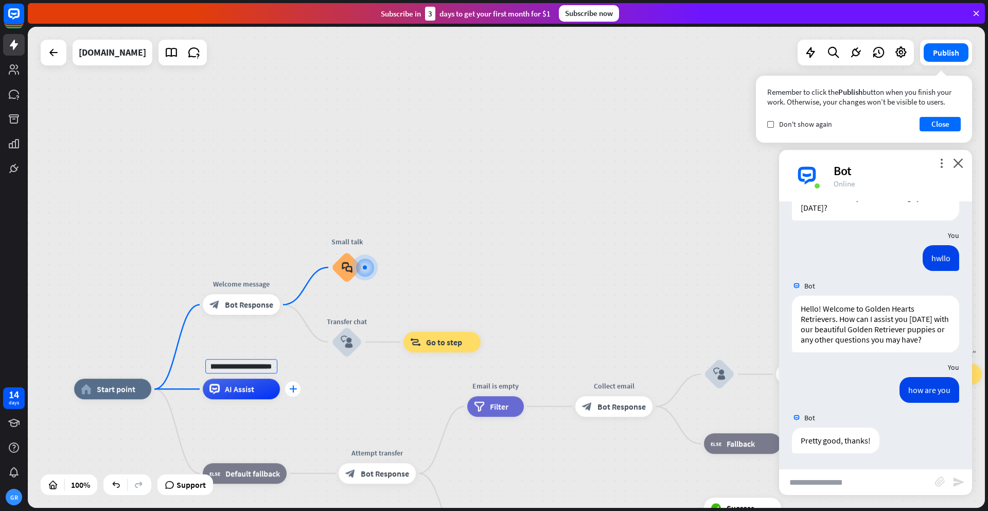
click at [289, 387] on icon "plus" at bounding box center [293, 388] width 8 height 7
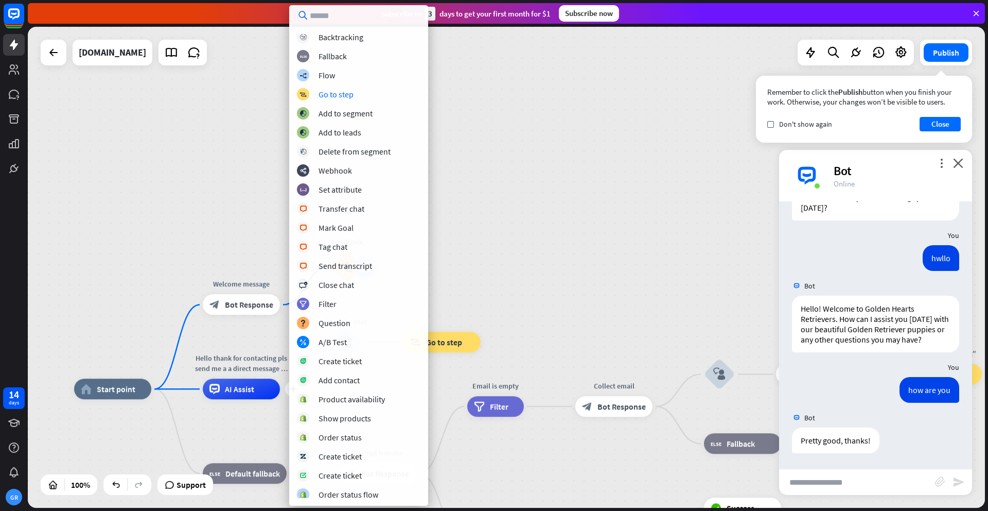
scroll to position [0, 0]
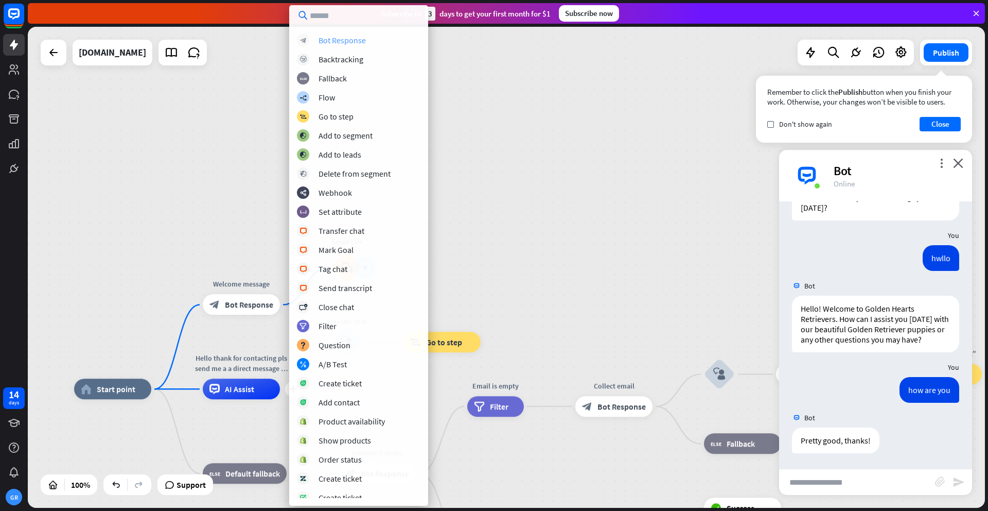
click at [339, 45] on div "Bot Response" at bounding box center [342, 40] width 47 height 10
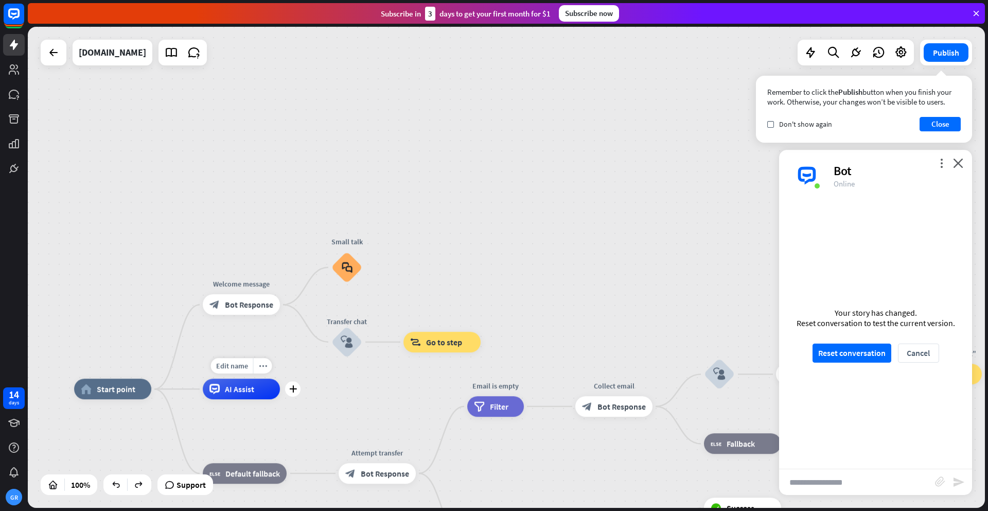
click at [253, 388] on span "AI Assist" at bounding box center [239, 388] width 29 height 10
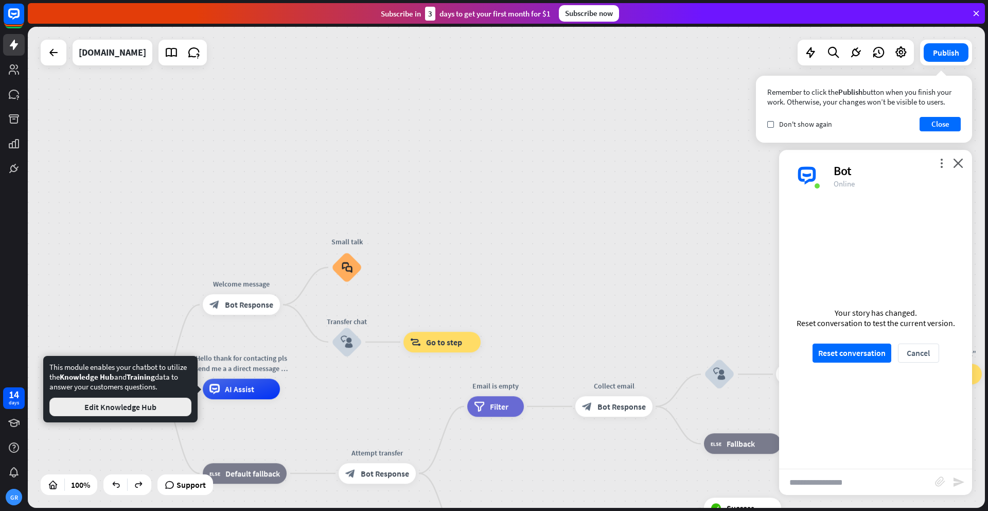
click at [167, 407] on button "Edit Knowledge Hub" at bounding box center [120, 406] width 142 height 19
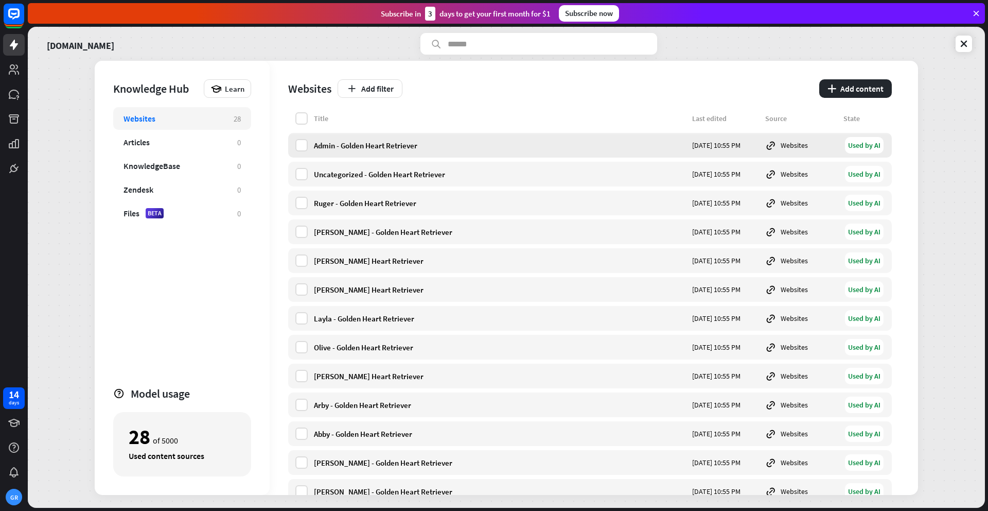
click at [427, 151] on div "Admin - Golden Heart Retriever [DATE] 10:55 PM Websites Used by AI" at bounding box center [590, 145] width 604 height 25
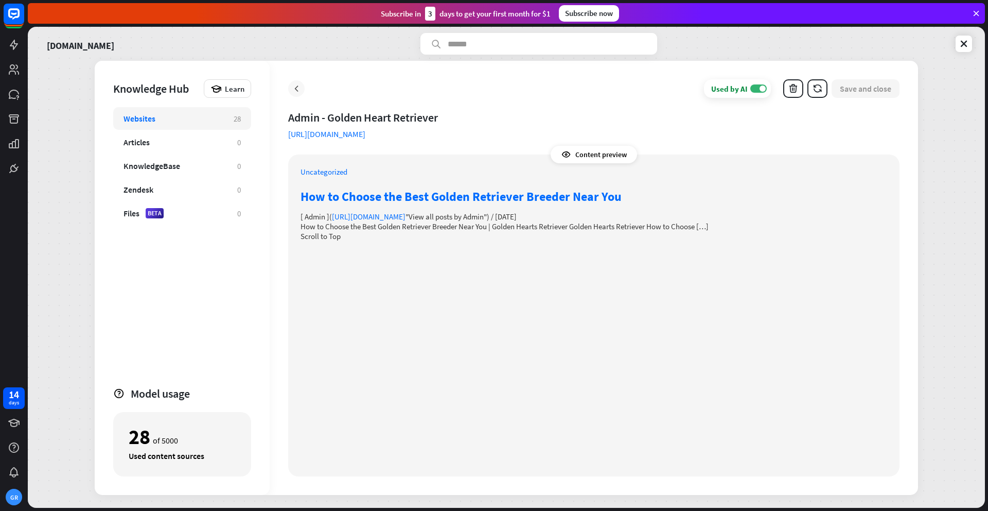
click at [299, 93] on icon at bounding box center [296, 88] width 10 height 10
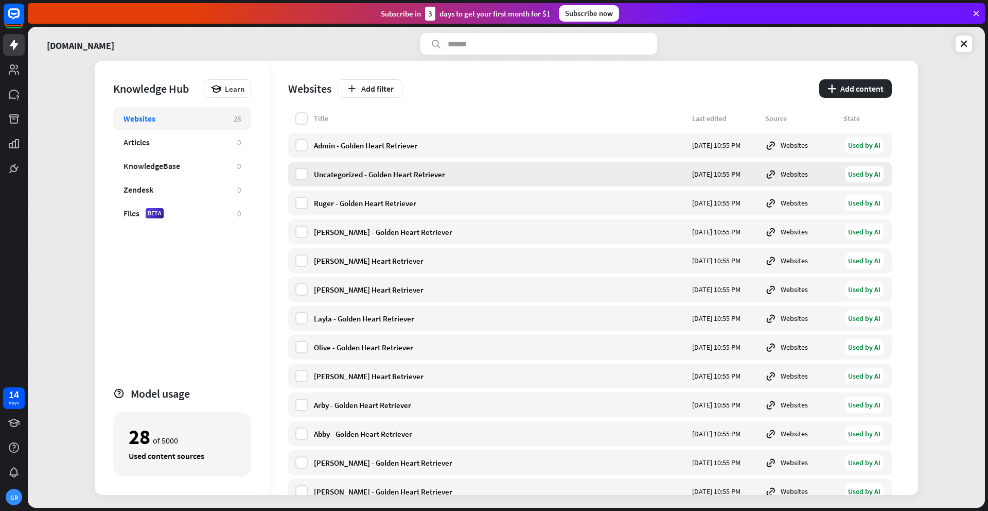
click at [380, 170] on div "Uncategorized - Golden Heart Retriever" at bounding box center [500, 174] width 372 height 10
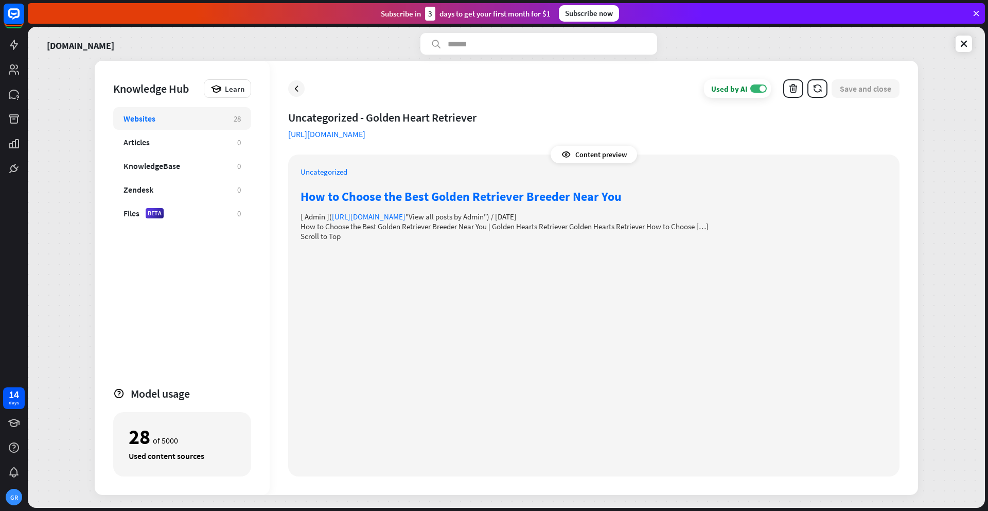
click at [298, 93] on div at bounding box center [296, 88] width 16 height 16
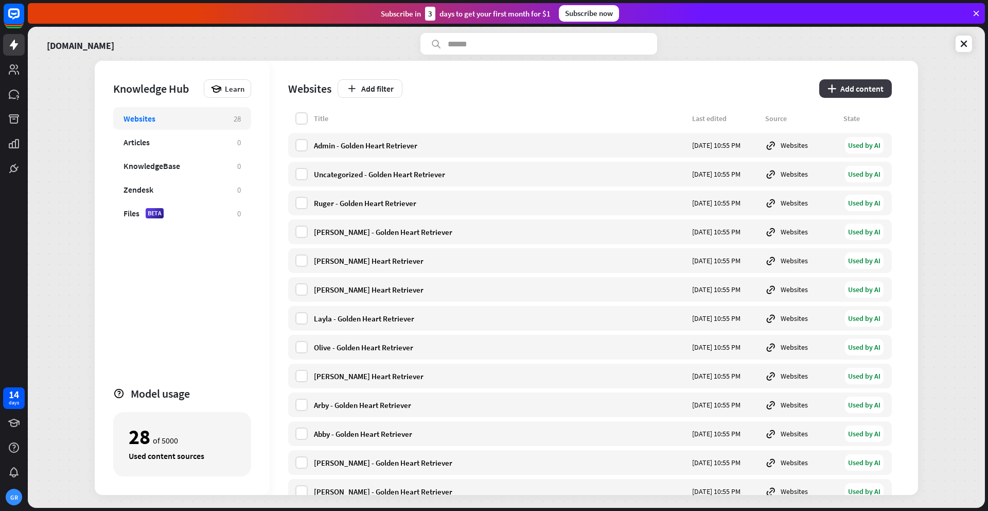
click at [855, 84] on button "plus Add content" at bounding box center [855, 88] width 73 height 19
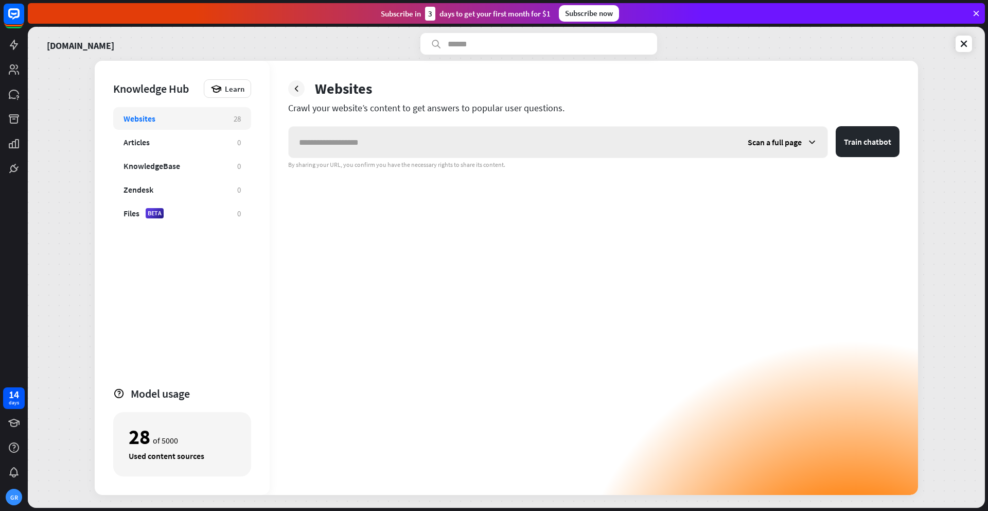
click at [659, 137] on input "text" at bounding box center [513, 142] width 449 height 31
click at [294, 93] on icon at bounding box center [296, 88] width 10 height 10
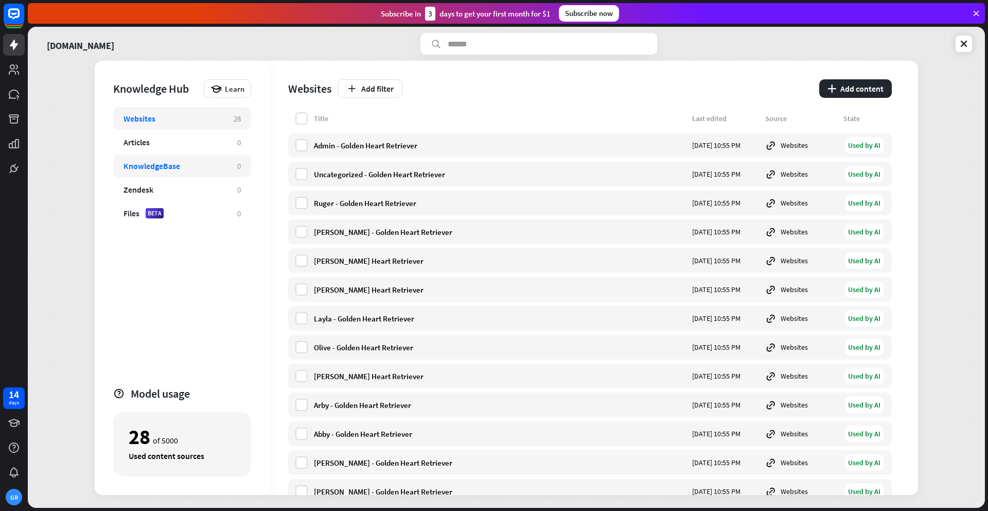
click at [171, 158] on div "KnowledgeBase 0" at bounding box center [182, 165] width 138 height 23
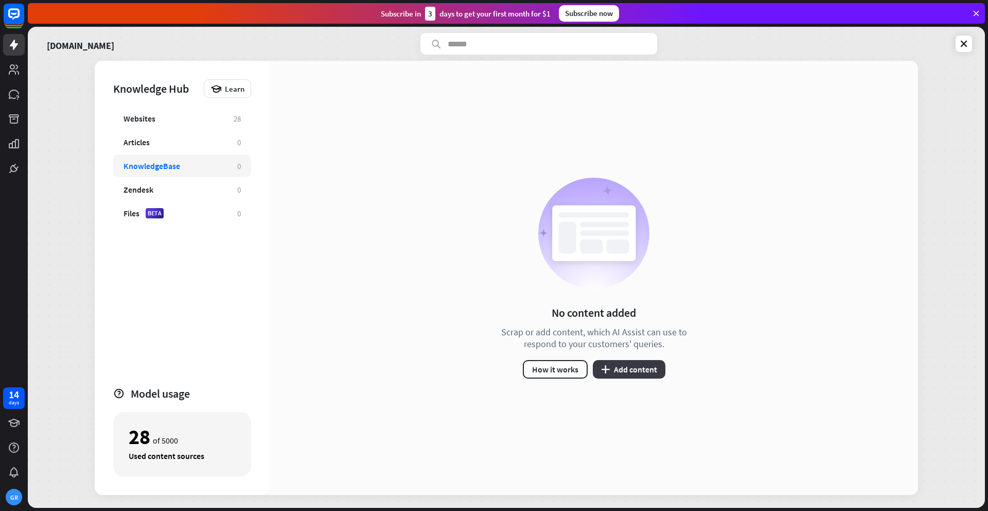
click at [613, 369] on button "plus Add content" at bounding box center [629, 369] width 73 height 19
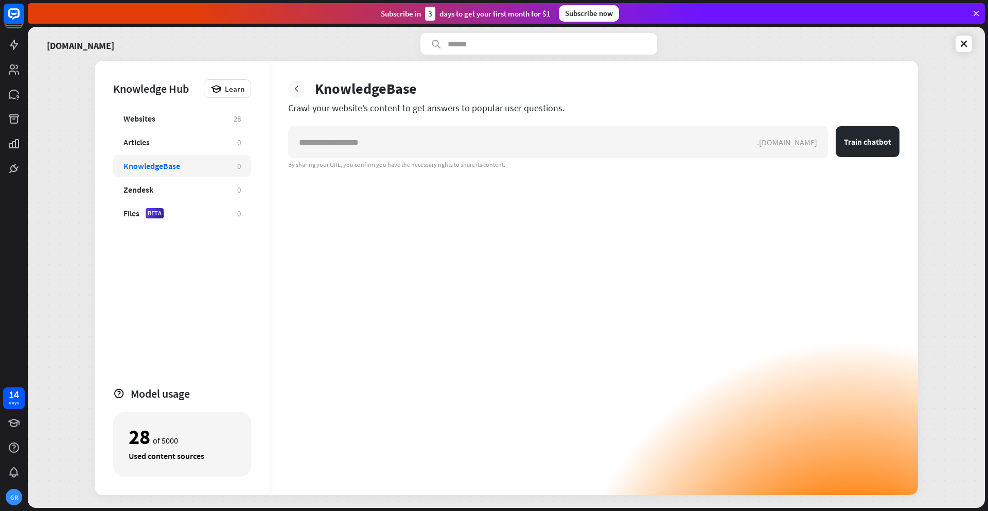
click at [298, 83] on icon at bounding box center [296, 88] width 10 height 10
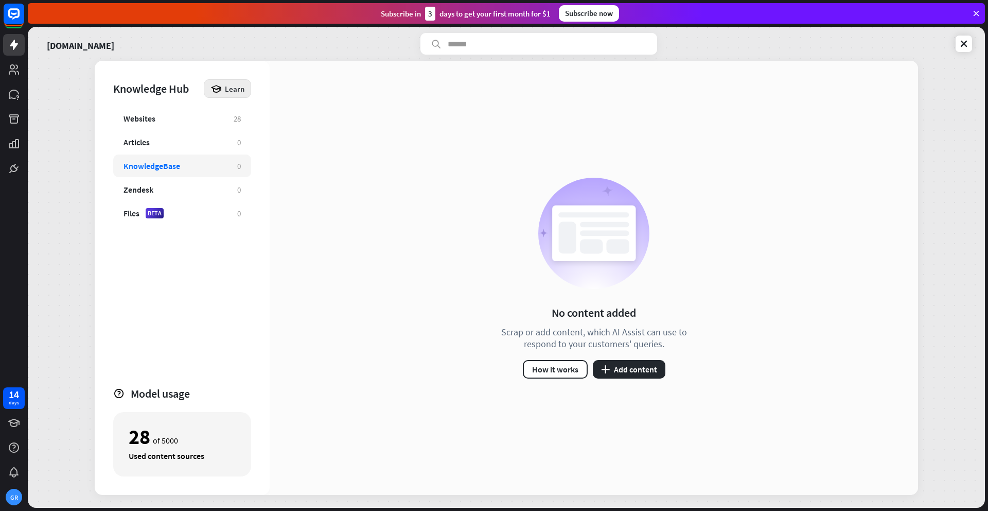
click at [244, 86] on div "Learn" at bounding box center [227, 88] width 47 height 19
click at [286, 116] on div "Get started with Knowledge Hub" at bounding box center [272, 117] width 118 height 20
click at [701, 131] on div "close" at bounding box center [494, 255] width 988 height 511
click at [191, 132] on div "Articles 0" at bounding box center [182, 142] width 138 height 23
click at [186, 108] on div "Websites 28" at bounding box center [182, 118] width 138 height 23
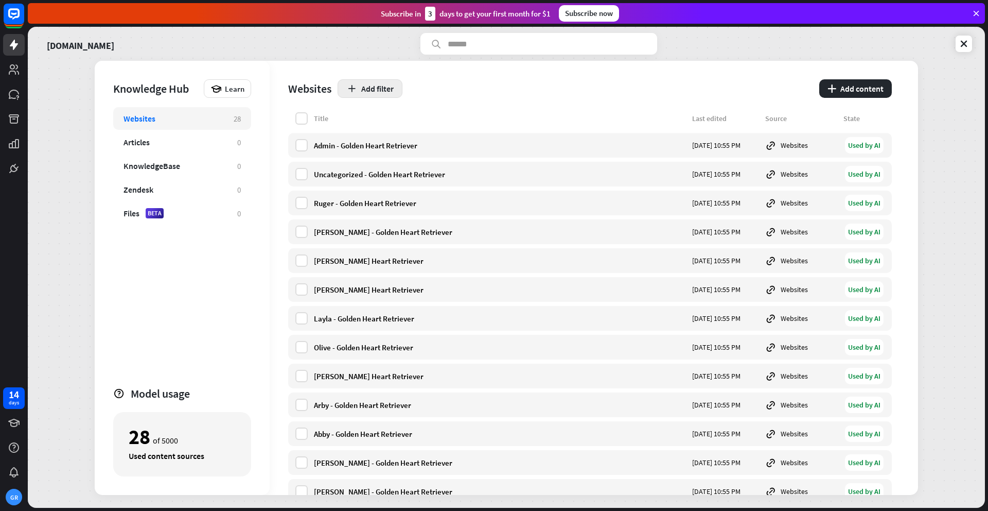
click at [368, 81] on button "Add filter" at bounding box center [370, 88] width 65 height 19
